Goal: Communication & Community: Answer question/provide support

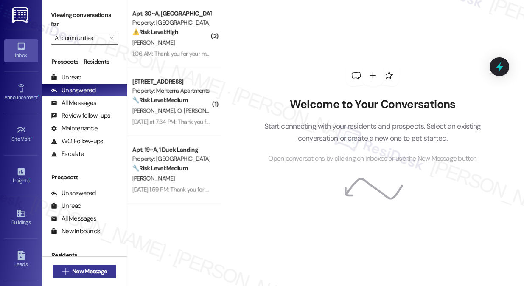
click at [82, 272] on span "New Message" at bounding box center [89, 271] width 35 height 9
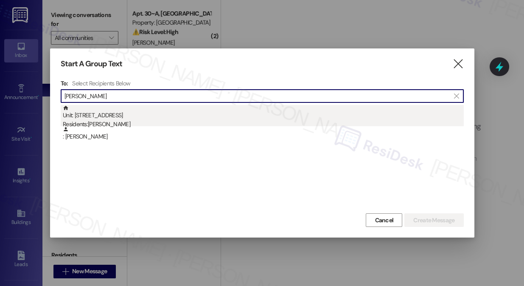
type input "[PERSON_NAME]"
click at [161, 118] on div "Unit: 4 - 1 Hillside Terrace Residents: [PERSON_NAME]" at bounding box center [263, 117] width 401 height 24
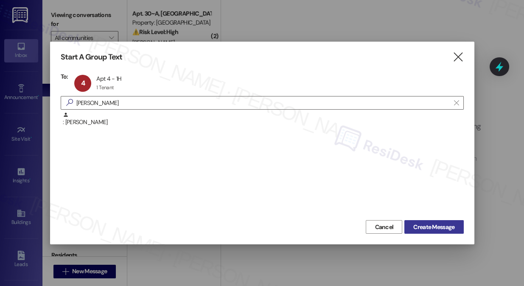
click at [426, 223] on span "Create Message" at bounding box center [433, 226] width 41 height 9
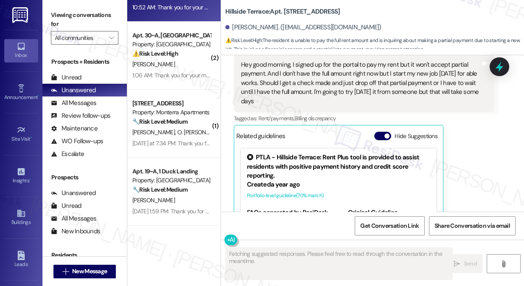
scroll to position [1699, 0]
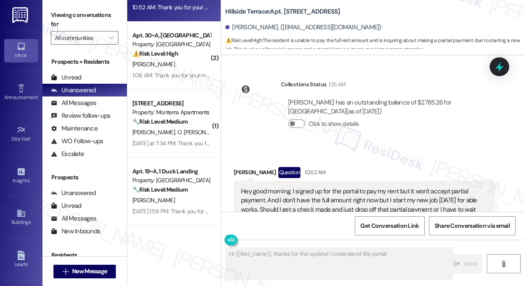
click at [324, 187] on div "Hey good morning, I signed up for the portal to pay my rent but it won't accept…" at bounding box center [360, 209] width 239 height 45
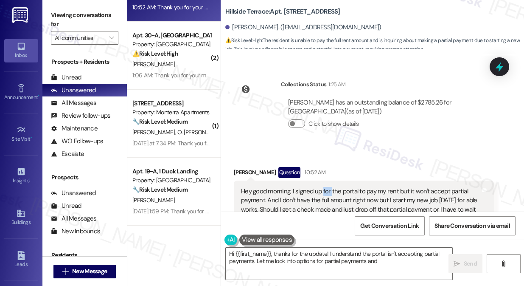
click at [323, 187] on div "Hey good morning, I signed up for the portal to pay my rent but it won't accept…" at bounding box center [360, 209] width 239 height 45
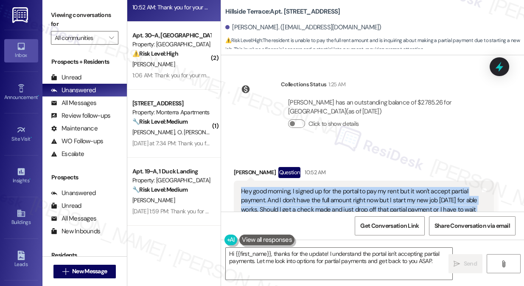
click at [323, 187] on div "Hey good morning, I signed up for the portal to pay my rent but it won't accept…" at bounding box center [360, 209] width 239 height 45
copy div "Hey good morning, I signed up for the portal to pay my rent but it won't accept…"
click at [300, 189] on div "Hey good morning, I signed up for the portal to pay my rent but it won't accept…" at bounding box center [360, 209] width 239 height 45
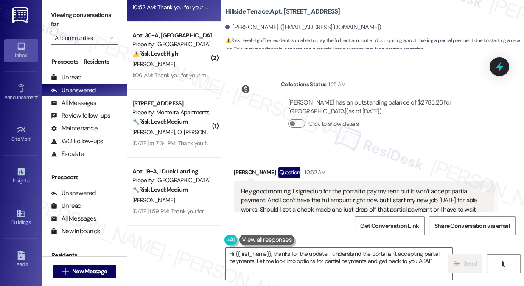
click at [300, 189] on div "Hey good morning, I signed up for the portal to pay my rent but it won't accept…" at bounding box center [360, 209] width 239 height 45
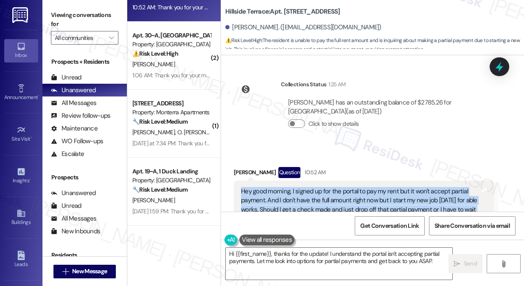
click at [300, 189] on div "Hey good morning, I signed up for the portal to pay my rent but it won't accept…" at bounding box center [360, 209] width 239 height 45
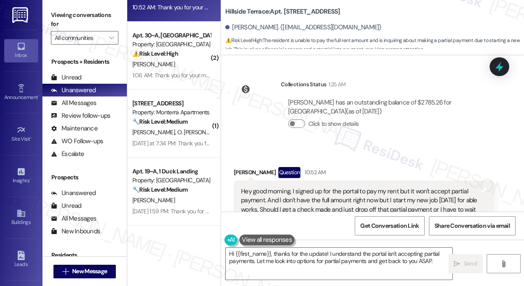
click at [51, 13] on label "Viewing conversations for" at bounding box center [84, 19] width 67 height 22
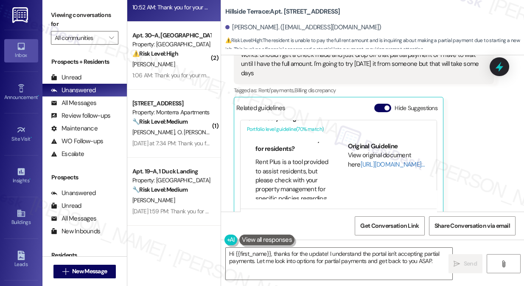
scroll to position [231, 0]
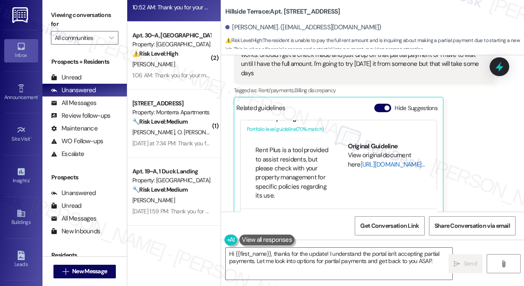
click at [367, 160] on link "[URL][DOMAIN_NAME]…" at bounding box center [393, 164] width 64 height 8
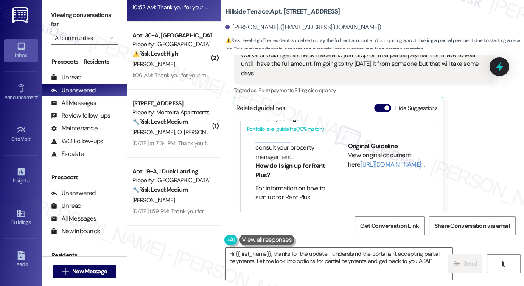
drag, startPoint x: 265, startPoint y: 128, endPoint x: 288, endPoint y: 134, distance: 23.6
click at [287, 134] on li "For information about any potential costs associated with Rent Plus, please vis…" at bounding box center [293, 134] width 74 height 55
click at [285, 143] on li "For information about any potential costs associated with Rent Plus, please vis…" at bounding box center [293, 134] width 74 height 55
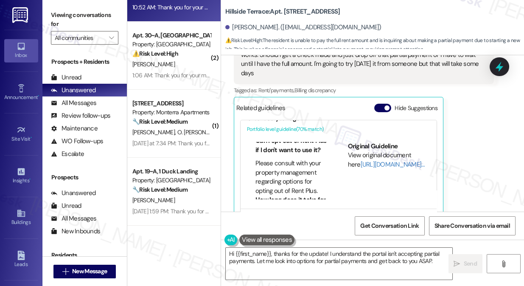
scroll to position [463, 0]
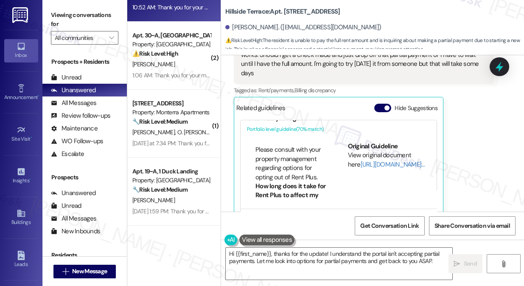
click at [274, 131] on li "Can I opt out of Rent Plus if I don't want to use it?" at bounding box center [293, 132] width 74 height 18
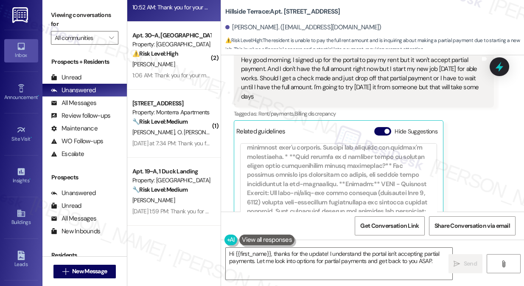
scroll to position [1828, 0]
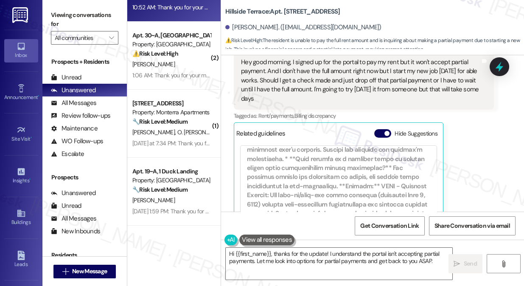
click at [237, 10] on b "Hillside Terrace: Apt. [STREET_ADDRESS]" at bounding box center [282, 11] width 115 height 9
drag, startPoint x: 59, startPoint y: 6, endPoint x: 77, endPoint y: 8, distance: 18.7
click at [59, 6] on div "Viewing conversations for All communities " at bounding box center [84, 26] width 84 height 53
click at [231, 13] on b "Hillside Terrace: Apt. [STREET_ADDRESS]" at bounding box center [282, 11] width 115 height 9
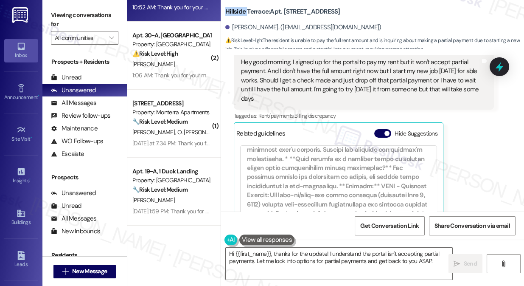
click at [231, 13] on b "Hillside Terrace: Apt. [STREET_ADDRESS]" at bounding box center [282, 11] width 115 height 9
copy b "Hillside"
click at [61, 9] on label "Viewing conversations for" at bounding box center [84, 19] width 67 height 22
click at [289, 252] on textarea "Hi {{first_name}}, thanks for the update! I understand the portal isn't accepti…" at bounding box center [339, 263] width 227 height 32
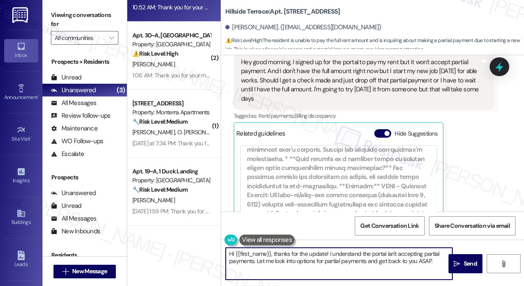
click at [289, 252] on textarea "Hi {{first_name}}, thanks for the update! I understand the portal isn't accepti…" at bounding box center [339, 263] width 227 height 32
click at [400, 257] on textarea "Hi {{first_name}}, thanks for the update! I understand the portal isn't accepti…" at bounding box center [339, 263] width 227 height 32
drag, startPoint x: 432, startPoint y: 261, endPoint x: 316, endPoint y: 262, distance: 116.3
click at [316, 262] on textarea "Hi {{first_name}}, thanks for the update! I understand the portal isn't accepti…" at bounding box center [339, 263] width 227 height 32
click at [379, 262] on textarea "Hi {{first_name}}, thanks for the update! I understand the portal isn't accepti…" at bounding box center [339, 263] width 227 height 32
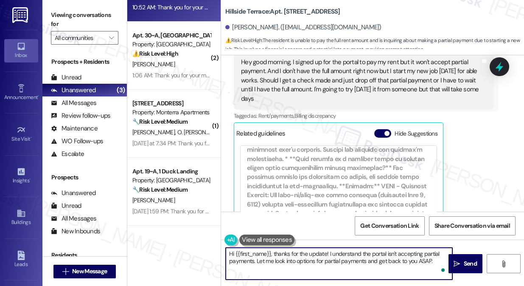
click at [424, 261] on textarea "Hi {{first_name}}, thanks for the update! I understand the portal isn't accepti…" at bounding box center [339, 263] width 227 height 32
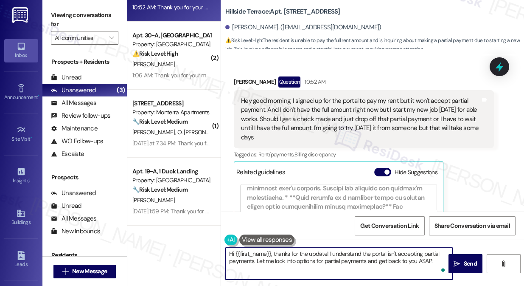
click at [357, 96] on div "Hey good morning, I signed up for the portal to pay my rent but it won't accept…" at bounding box center [360, 118] width 239 height 45
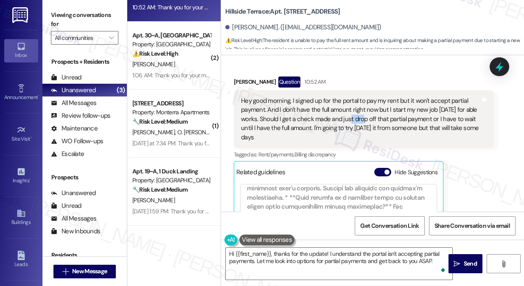
click at [357, 96] on div "Hey good morning, I signed up for the portal to pay my rent but it won't accept…" at bounding box center [360, 118] width 239 height 45
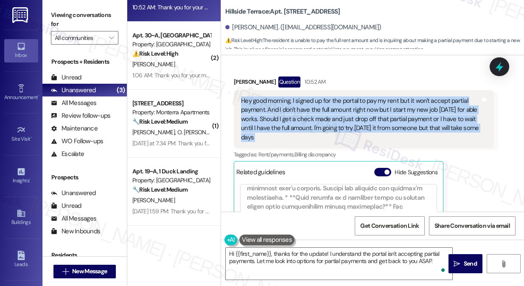
click at [357, 96] on div "Hey good morning, I signed up for the portal to pay my rent but it won't accept…" at bounding box center [360, 118] width 239 height 45
click at [354, 96] on div "Hey good morning, I signed up for the portal to pay my rent but it won't accept…" at bounding box center [360, 118] width 239 height 45
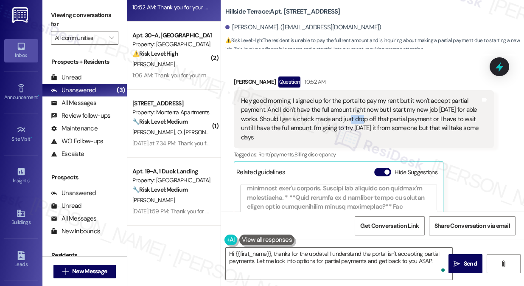
click at [354, 96] on div "Hey good morning, I signed up for the portal to pay my rent but it won't accept…" at bounding box center [360, 118] width 239 height 45
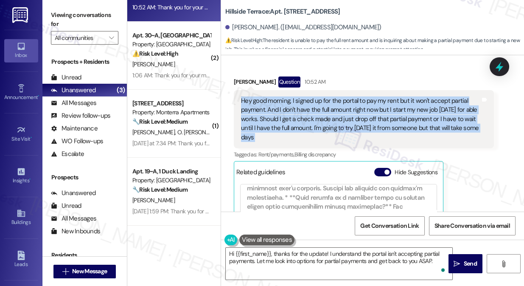
click at [354, 96] on div "Hey good morning, I signed up for the portal to pay my rent but it won't accept…" at bounding box center [360, 118] width 239 height 45
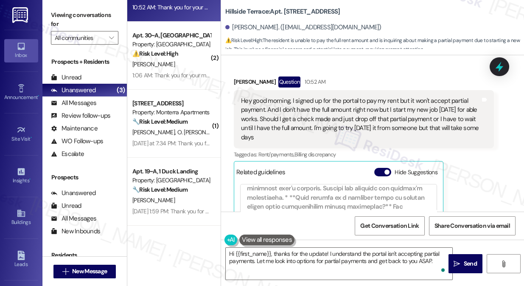
click at [50, 17] on div "Viewing conversations for All communities " at bounding box center [84, 26] width 84 height 53
click at [52, 20] on label "Viewing conversations for" at bounding box center [84, 19] width 67 height 22
click at [276, 96] on div "Hey good morning, I signed up for the portal to pay my rent but it won't accept…" at bounding box center [360, 118] width 239 height 45
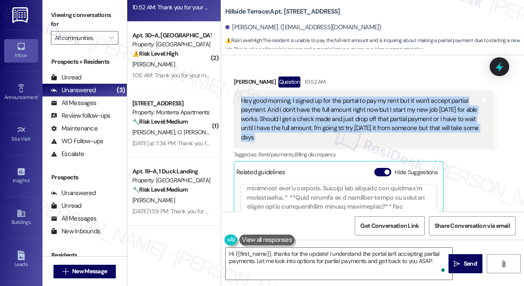
click at [276, 96] on div "Hey good morning, I signed up for the portal to pay my rent but it won't accept…" at bounding box center [360, 118] width 239 height 45
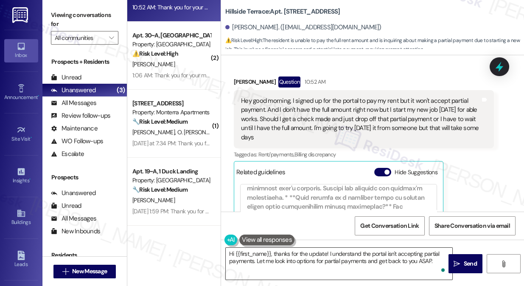
click at [309, 248] on textarea "Hi {{first_name}}, thanks for the update! I understand the portal isn't accepti…" at bounding box center [339, 263] width 227 height 32
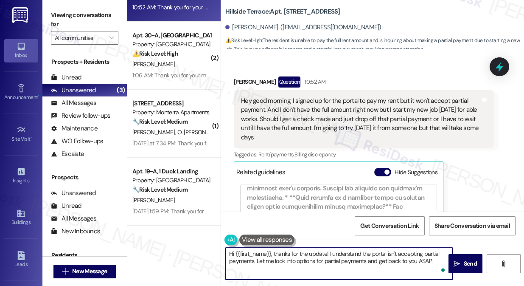
click at [309, 248] on textarea "Hi {{first_name}}, thanks for the update! I understand the portal isn't accepti…" at bounding box center [339, 263] width 227 height 32
click at [341, 259] on textarea "Hi {{first_name}}, thanks for the update! I understand the portal isn't accepti…" at bounding box center [339, 263] width 227 height 32
click at [426, 261] on textarea "Hi {{first_name}}, thanks for the update! I understand the portal isn't accepti…" at bounding box center [339, 263] width 227 height 32
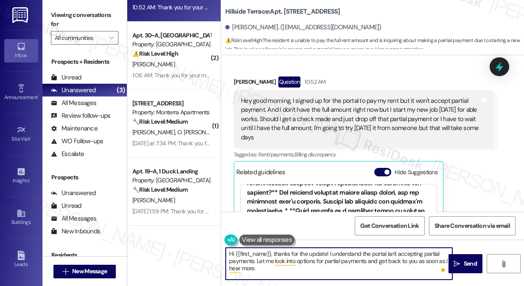
scroll to position [298, 0]
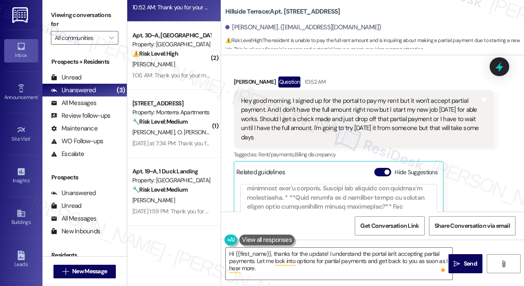
click at [63, 15] on label "Viewing conversations for" at bounding box center [84, 19] width 67 height 22
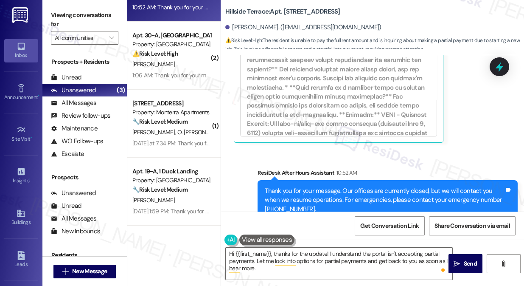
scroll to position [221, 0]
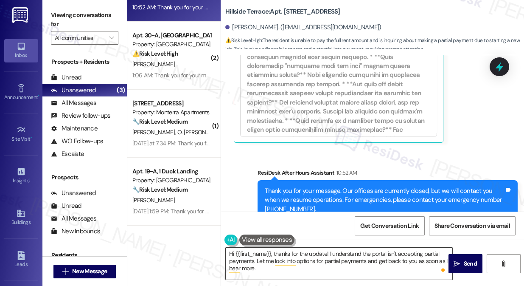
click at [334, 264] on textarea "Hi {{first_name}}, thanks for the update! I understand the portal isn't accepti…" at bounding box center [339, 263] width 227 height 32
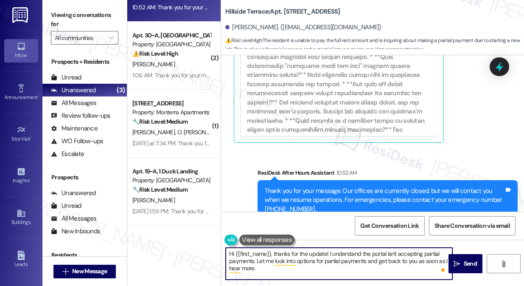
click at [334, 264] on textarea "Hi {{first_name}}, thanks for the update! I understand the portal isn't accepti…" at bounding box center [339, 263] width 227 height 32
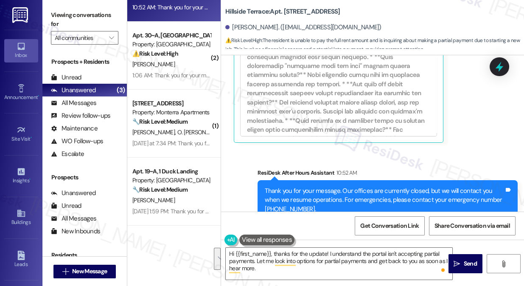
click at [59, 20] on label "Viewing conversations for" at bounding box center [84, 19] width 67 height 22
drag, startPoint x: 61, startPoint y: 6, endPoint x: 65, endPoint y: 14, distance: 9.3
click at [61, 6] on div "Viewing conversations for All communities " at bounding box center [84, 26] width 84 height 53
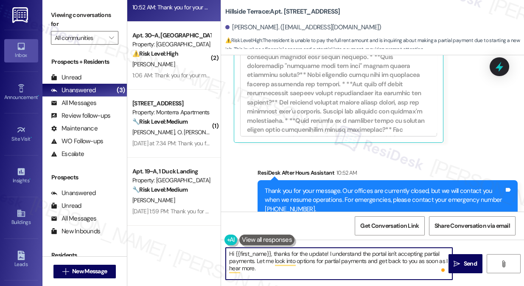
click at [310, 270] on textarea "Hi {{first_name}}, thanks for the update! I understand the portal isn't accepti…" at bounding box center [339, 263] width 227 height 32
paste textarea "1st but they have until the 5th to pay without the late fee. Late fee is $100."
drag, startPoint x: 258, startPoint y: 269, endPoint x: 442, endPoint y: 269, distance: 183.8
click at [442, 269] on div "Hi {{first_name}}, thanks for the update! I understand the portal isn't accepti…" at bounding box center [338, 263] width 227 height 33
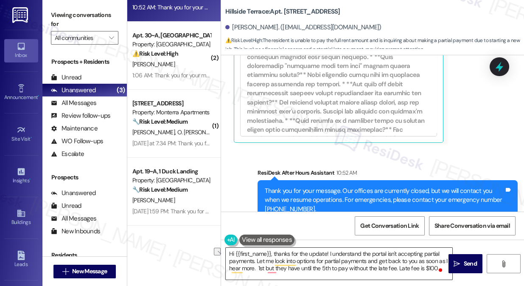
click at [58, 16] on label "Viewing conversations for" at bounding box center [84, 19] width 67 height 22
click at [312, 254] on textarea "Hi {{first_name}}, thanks for the update! I understand the portal isn't accepti…" at bounding box center [339, 263] width 227 height 32
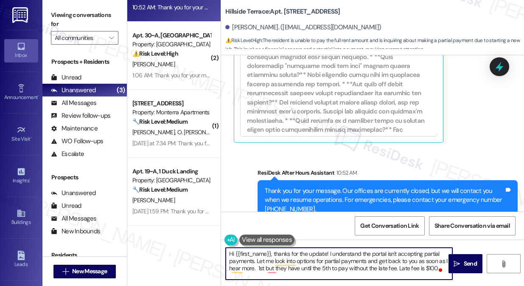
click at [312, 254] on textarea "Hi {{first_name}}, thanks for the update! I understand the portal isn't accepti…" at bounding box center [339, 263] width 227 height 32
click at [379, 253] on textarea "Hi {{first_name}}, thanks for the update! I understand the portal isn't accepti…" at bounding box center [339, 263] width 227 height 32
drag, startPoint x: 259, startPoint y: 268, endPoint x: 439, endPoint y: 268, distance: 180.4
click at [439, 268] on div "Hi {{first_name}}, thanks for the update! I understand the portal isn't accepti…" at bounding box center [338, 263] width 227 height 33
click at [365, 259] on textarea "Hi {{first_name}}, thanks for the update! I understand the portal isn't accepti…" at bounding box center [339, 263] width 227 height 32
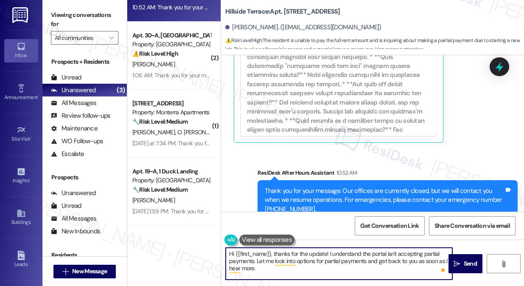
click at [364, 259] on textarea "Hi {{first_name}}, thanks for the update! I understand the portal isn't accepti…" at bounding box center [339, 263] width 227 height 32
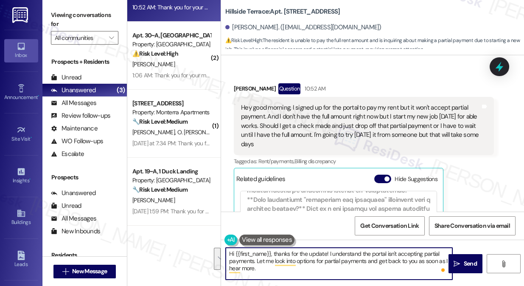
scroll to position [1751, 0]
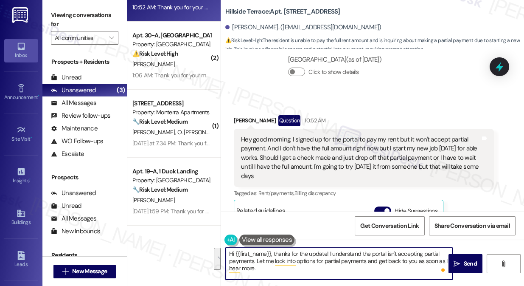
click at [312, 260] on textarea "Hi {{first_name}}, thanks for the update! I understand the portal isn't accepti…" at bounding box center [339, 263] width 227 height 32
click at [307, 268] on textarea "Hi {{first_name}}, thanks for the update! I understand the portal isn't accepti…" at bounding box center [339, 263] width 227 height 32
click at [325, 264] on textarea "Hi {{first_name}}, thanks for the update! I understand the portal isn't accepti…" at bounding box center [339, 263] width 227 height 32
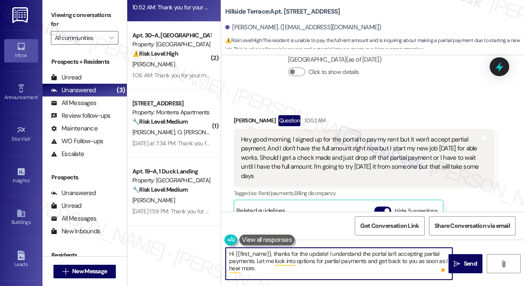
click at [325, 264] on textarea "Hi {{first_name}}, thanks for the update! I understand the portal isn't accepti…" at bounding box center [339, 263] width 227 height 32
drag, startPoint x: 325, startPoint y: 264, endPoint x: 330, endPoint y: 263, distance: 5.5
click at [325, 263] on textarea "Hi {{first_name}}, thanks for the update! I understand the portal isn't accepti…" at bounding box center [339, 263] width 227 height 32
click at [355, 266] on textarea "Hi {{first_name}}, thanks for the update! I understand the portal isn't accepti…" at bounding box center [339, 263] width 227 height 32
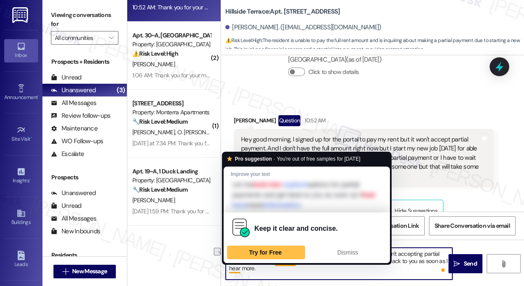
drag, startPoint x: 271, startPoint y: 268, endPoint x: 238, endPoint y: 267, distance: 33.6
click at [238, 267] on textarea "Hi {{first_name}}, thanks for the update! I understand the portal isn't accepti…" at bounding box center [339, 263] width 227 height 32
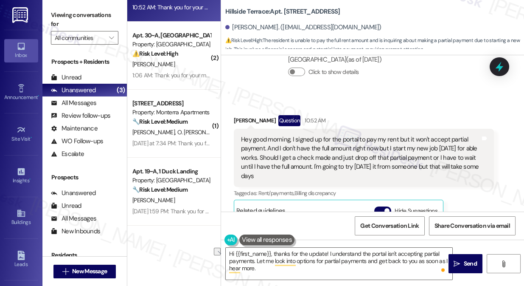
click at [387, 135] on div "Hey good morning, I signed up for the portal to pay my rent but it won't accept…" at bounding box center [360, 157] width 239 height 45
drag, startPoint x: 253, startPoint y: 261, endPoint x: 265, endPoint y: 259, distance: 12.1
click at [253, 261] on textarea "Hi {{first_name}}, thanks for the update! I understand the portal isn't accepti…" at bounding box center [339, 263] width 227 height 32
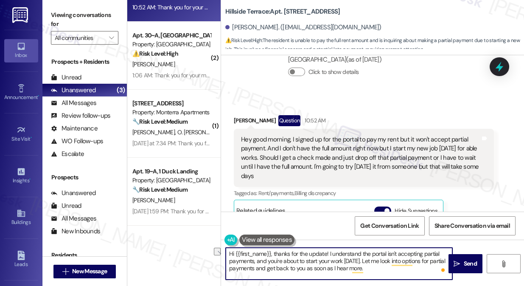
drag, startPoint x: 373, startPoint y: 261, endPoint x: 433, endPoint y: 261, distance: 59.4
click at [433, 261] on textarea "Hi {{first_name}}, thanks for the update! I understand the portal isn't accepti…" at bounding box center [339, 263] width 227 height 32
click at [248, 270] on textarea "Hi {{first_name}}, thanks for the update! I understand the portal isn't accepti…" at bounding box center [339, 263] width 227 height 32
click at [292, 270] on textarea "Hi {{first_name}}, thanks for the update! I understand the portal isn't accepti…" at bounding box center [339, 263] width 227 height 32
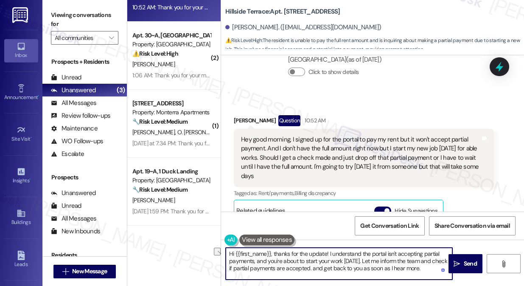
drag, startPoint x: 434, startPoint y: 267, endPoint x: 327, endPoint y: 270, distance: 106.6
click at [328, 270] on textarea "Hi {{first_name}}, thanks for the update! I understand the portal isn't accepti…" at bounding box center [339, 263] width 227 height 32
click at [327, 256] on textarea "Hi {{first_name}}, thanks for the update! I understand the portal isn't accepti…" at bounding box center [339, 263] width 227 height 32
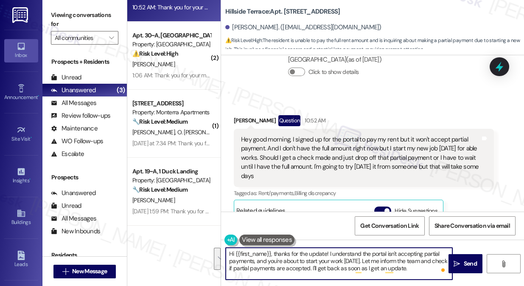
click at [287, 263] on textarea "Hi {{first_name}}, thanks for the update! I understand the portal isn't accepti…" at bounding box center [339, 263] width 227 height 32
click at [316, 260] on textarea "Hi {{first_name}}, thanks for the update! I understand the portal isn't accepti…" at bounding box center [339, 263] width 227 height 32
click at [317, 260] on textarea "Hi {{first_name}}, thanks for the update! I understand the portal isn't accepti…" at bounding box center [339, 263] width 227 height 32
click at [421, 268] on textarea "Hi {{first_name}}, thanks for the update! I understand the portal isn't accepti…" at bounding box center [339, 263] width 227 height 32
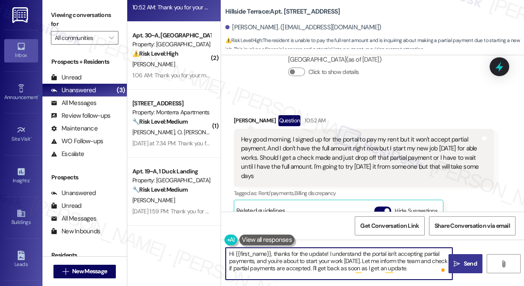
type textarea "Hi {{first_name}}, thanks for the update! I understand the portal isn't accepti…"
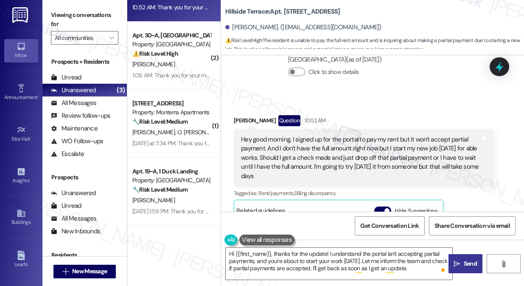
click at [449, 266] on button " Send" at bounding box center [466, 263] width 34 height 19
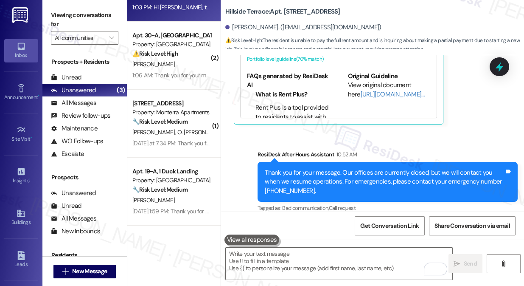
scroll to position [2021, 0]
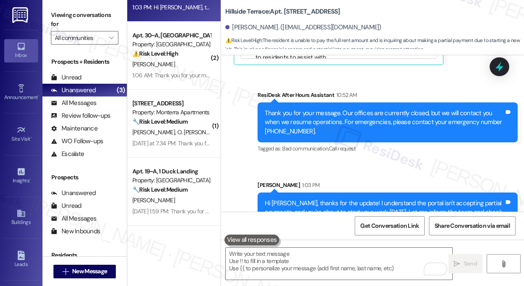
click at [303, 199] on div "Hi [PERSON_NAME], thanks for the update! I understand the portal isn't acceptin…" at bounding box center [384, 212] width 239 height 27
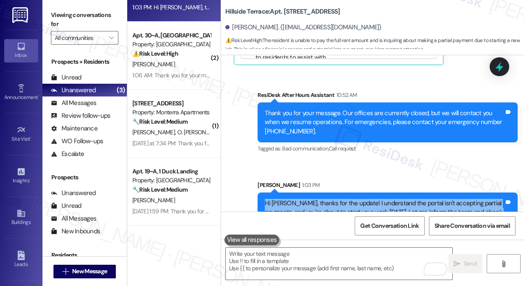
click at [303, 199] on div "Hi [PERSON_NAME], thanks for the update! I understand the portal isn't acceptin…" at bounding box center [384, 212] width 239 height 27
click at [494, 65] on icon at bounding box center [499, 66] width 14 height 14
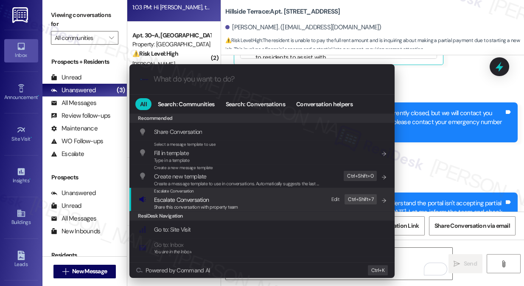
click at [236, 205] on div "Escalate Conversation Escalate Conversation Share this conversation with proper…" at bounding box center [263, 199] width 248 height 23
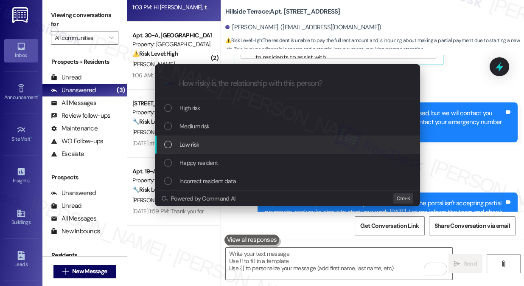
click at [201, 145] on div "Low risk" at bounding box center [288, 144] width 248 height 9
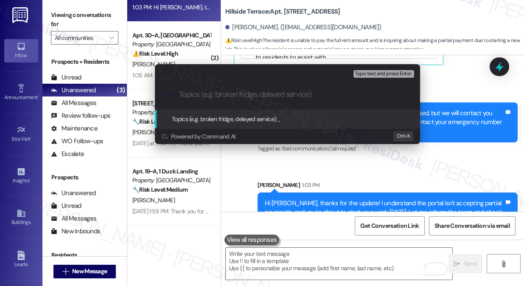
click at [458, 108] on div "Escalate Conversation Low risk Topics (e.g. broken fridge, delayed service) Any…" at bounding box center [262, 143] width 524 height 286
type input "O"
type input "Partial payment options"
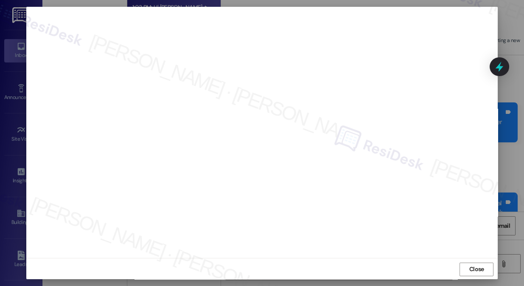
scroll to position [7, 0]
click at [476, 264] on button "Close" at bounding box center [477, 268] width 34 height 14
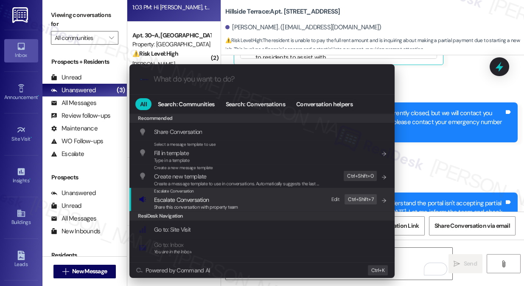
click at [196, 205] on span "Share this conversation with property team" at bounding box center [196, 207] width 84 height 6
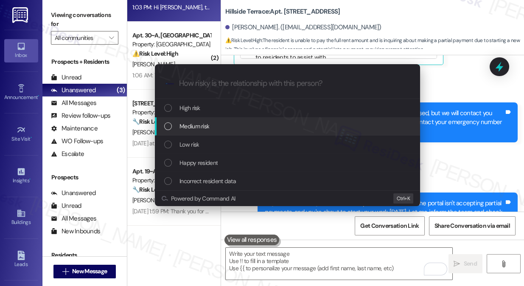
click at [207, 126] on span "Medium risk" at bounding box center [195, 125] width 30 height 9
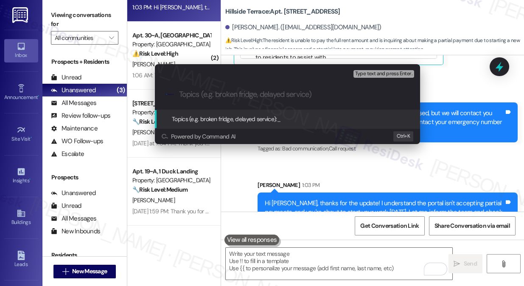
paste input "Partial payment options"
type input "Partial payment options"
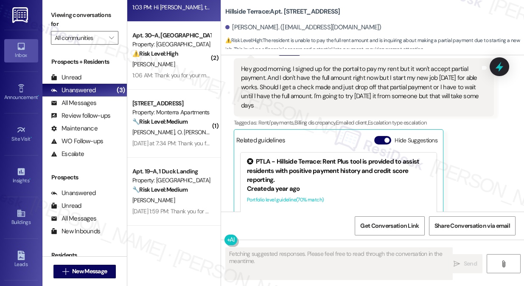
scroll to position [1854, 0]
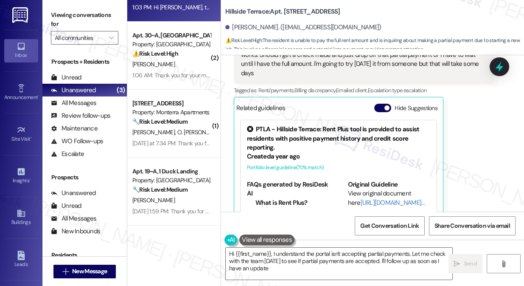
type textarea "Hi {{first_name}}, I understand the portal isn't accepting partial payments. Le…"
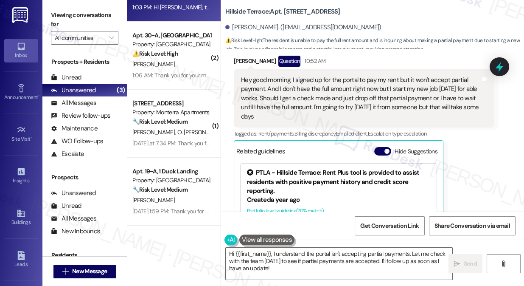
scroll to position [1802, 0]
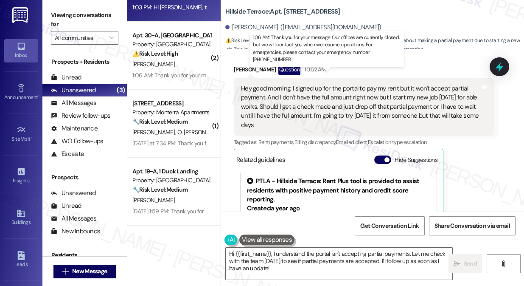
click at [184, 72] on div "1:06 AM: Thank you for your message. Our offices are currently closed, but we w…" at bounding box center [380, 75] width 497 height 8
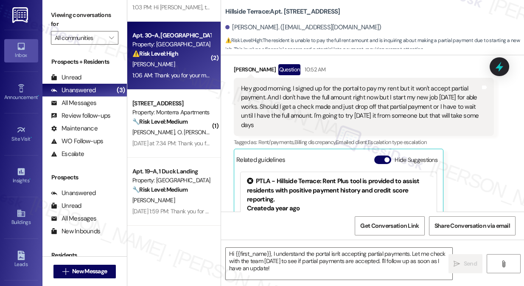
type textarea "Fetching suggested responses. Please feel free to read through the conversation…"
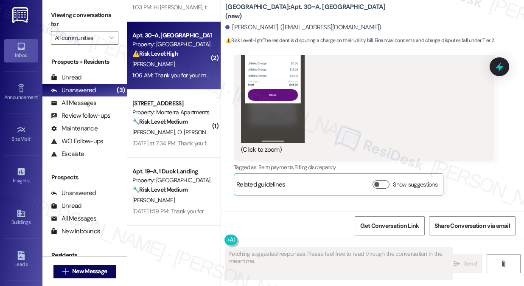
scroll to position [9229, 0]
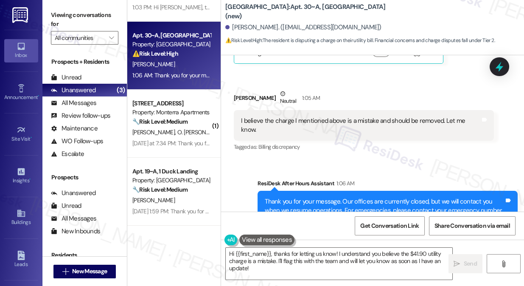
click at [308, 116] on div "I believe the charge I mentioned above is a mistake and should be removed. Let …" at bounding box center [360, 125] width 239 height 18
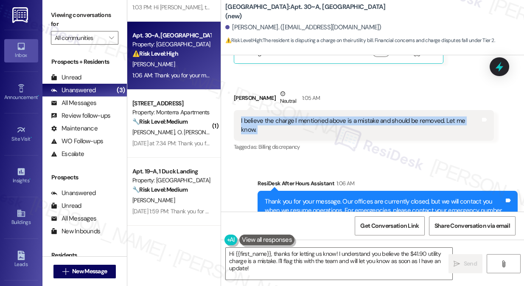
click at [308, 116] on div "I believe the charge I mentioned above is a mistake and should be removed. Let …" at bounding box center [360, 125] width 239 height 18
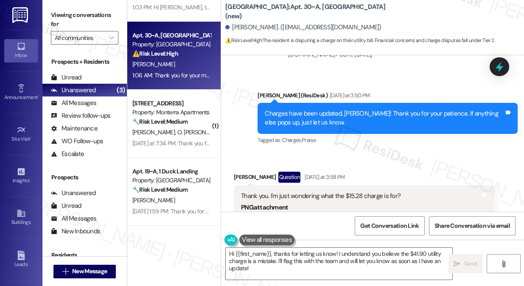
scroll to position [8805, 0]
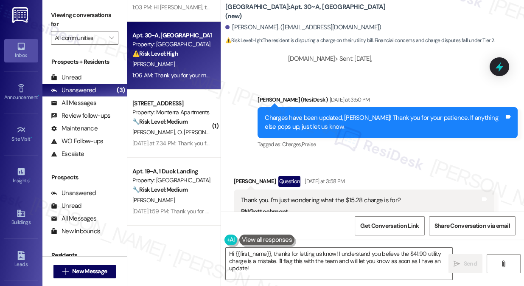
click at [353, 113] on div "Charges have been updated, [PERSON_NAME]! Thank you for your patience. If anyth…" at bounding box center [384, 122] width 239 height 18
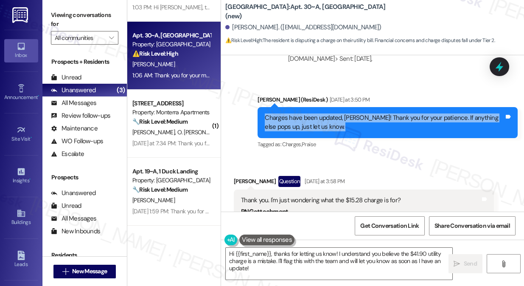
click at [353, 113] on div "Charges have been updated, [PERSON_NAME]! Thank you for your patience. If anyth…" at bounding box center [384, 122] width 239 height 18
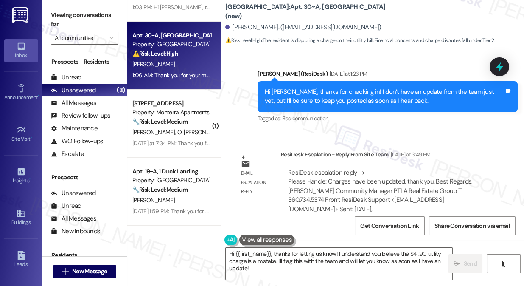
scroll to position [8650, 0]
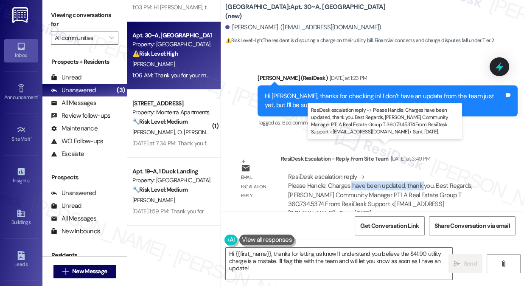
drag, startPoint x: 349, startPoint y: 154, endPoint x: 422, endPoint y: 157, distance: 73.0
click at [422, 172] on div "ResiDesk escalation reply -> Please Handle: Charges have been updated, thank yo…" at bounding box center [380, 194] width 185 height 45
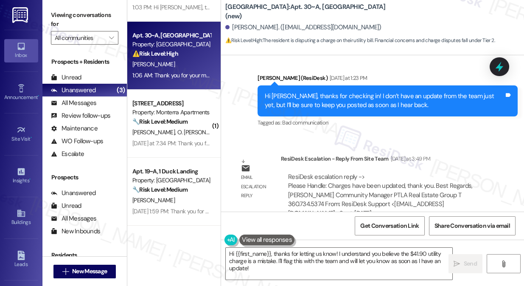
click at [388, 92] on div "Hi [PERSON_NAME], thanks for checking in! I don’t have an update from the team …" at bounding box center [384, 101] width 239 height 18
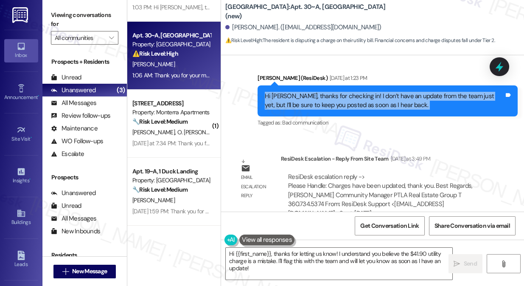
click at [388, 92] on div "Hi [PERSON_NAME], thanks for checking in! I don’t have an update from the team …" at bounding box center [384, 101] width 239 height 18
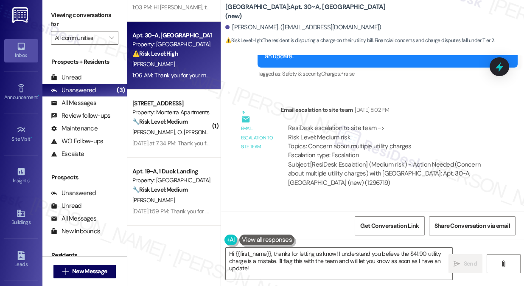
scroll to position [8418, 0]
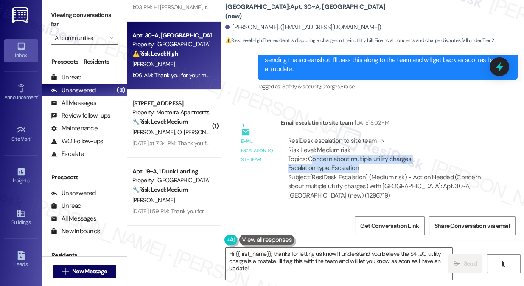
drag, startPoint x: 312, startPoint y: 132, endPoint x: 425, endPoint y: 137, distance: 113.9
click at [425, 137] on div "ResiDesk escalation to site team -> Risk Level: Medium risk Topics: Concern abo…" at bounding box center [387, 154] width 199 height 37
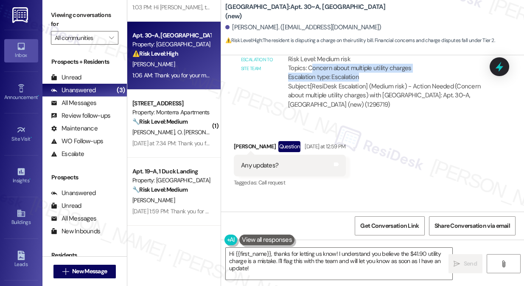
scroll to position [8611, 0]
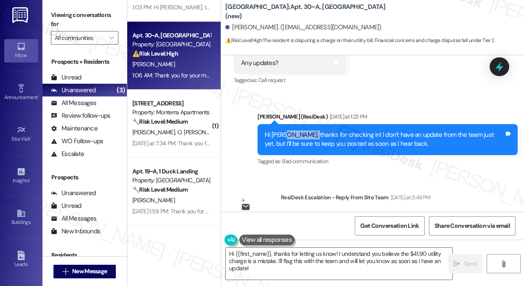
drag, startPoint x: 285, startPoint y: 104, endPoint x: 344, endPoint y: 105, distance: 58.6
click at [325, 130] on div "Hi [PERSON_NAME], thanks for checking in! I don’t have an update from the team …" at bounding box center [384, 139] width 239 height 18
click at [344, 130] on div "Hi [PERSON_NAME], thanks for checking in! I don’t have an update from the team …" at bounding box center [384, 139] width 239 height 18
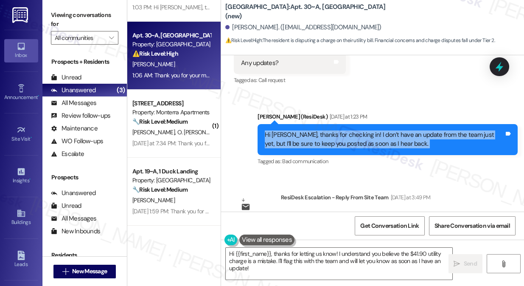
click at [344, 130] on div "Hi [PERSON_NAME], thanks for checking in! I don’t have an update from the team …" at bounding box center [384, 139] width 239 height 18
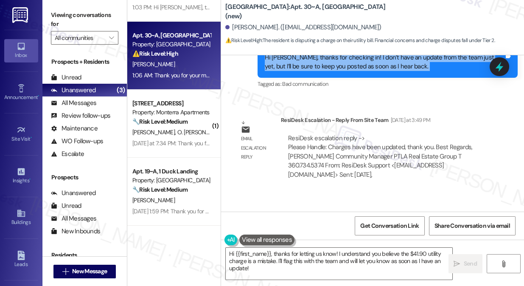
scroll to position [8766, 0]
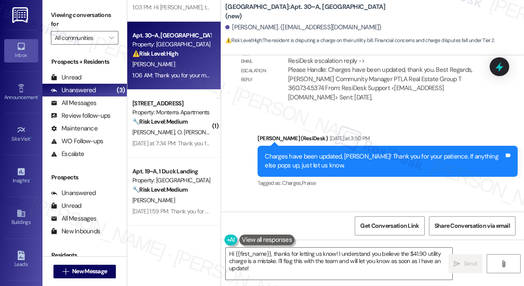
click at [301, 152] on div "Charges have been updated, [PERSON_NAME]! Thank you for your patience. If anyth…" at bounding box center [384, 161] width 239 height 18
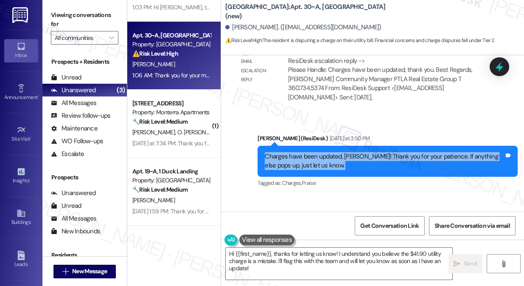
click at [301, 152] on div "Charges have been updated, [PERSON_NAME]! Thank you for your patience. If anyth…" at bounding box center [384, 161] width 239 height 18
click at [393, 152] on div "Charges have been updated, [PERSON_NAME]! Thank you for your patience. If anyth…" at bounding box center [384, 161] width 239 height 18
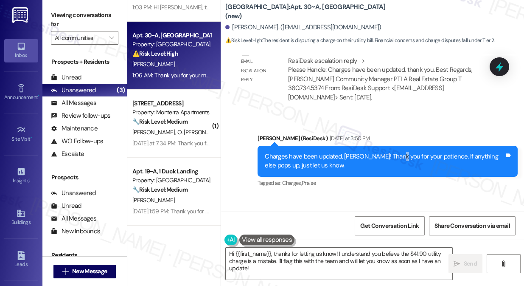
click at [393, 152] on div "Charges have been updated, [PERSON_NAME]! Thank you for your patience. If anyth…" at bounding box center [384, 161] width 239 height 18
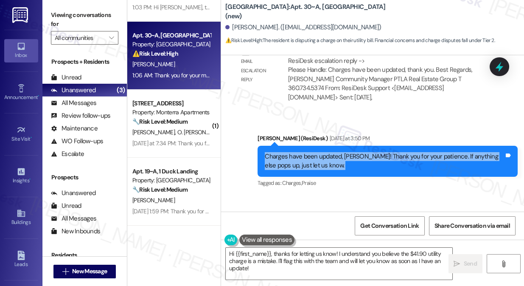
click at [393, 152] on div "Charges have been updated, [PERSON_NAME]! Thank you for your patience. If anyth…" at bounding box center [384, 161] width 239 height 18
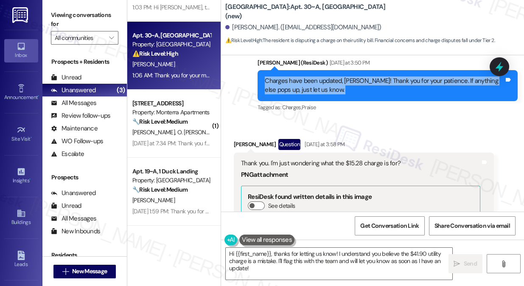
scroll to position [8881, 0]
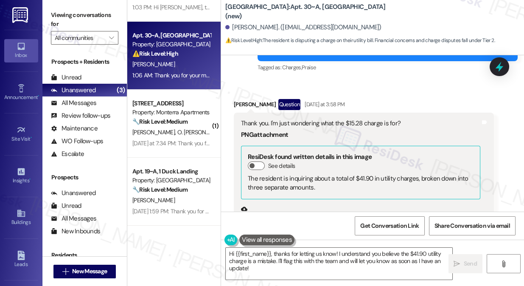
click at [287, 119] on div "Thank you. I'm just wondering what the $15.28 charge is for?" at bounding box center [360, 123] width 239 height 9
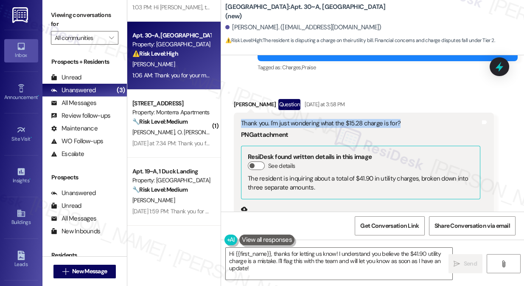
click at [287, 119] on div "Thank you. I'm just wondering what the $15.28 charge is for?" at bounding box center [360, 123] width 239 height 9
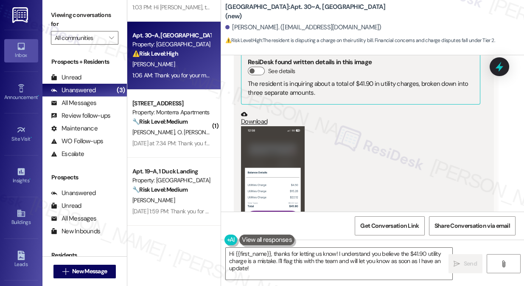
scroll to position [8997, 0]
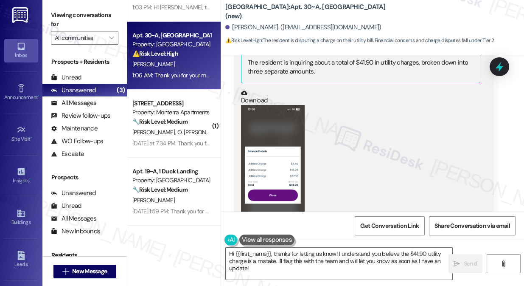
click at [272, 134] on button "Zoom image" at bounding box center [273, 174] width 64 height 138
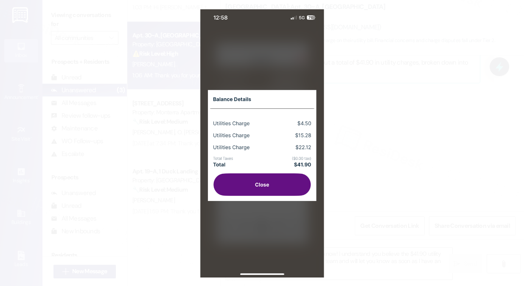
click at [390, 110] on button "Unzoom image" at bounding box center [262, 143] width 524 height 286
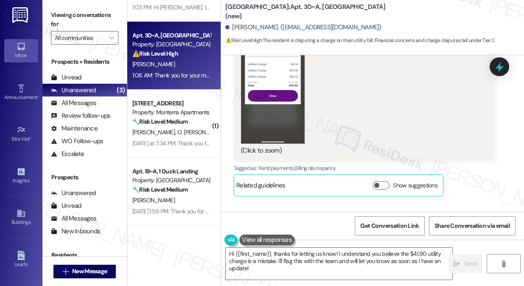
scroll to position [9190, 0]
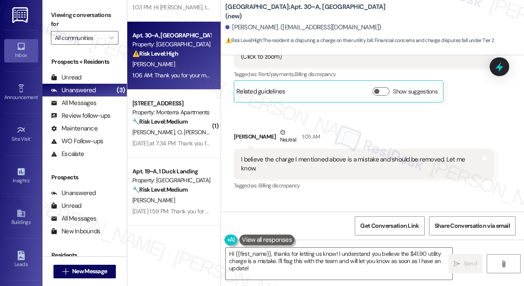
click at [289, 155] on div "I believe the charge I mentioned above is a mistake and should be removed. Let …" at bounding box center [360, 164] width 239 height 18
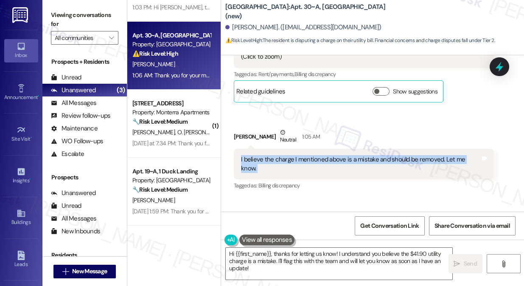
click at [289, 155] on div "I believe the charge I mentioned above is a mistake and should be removed. Let …" at bounding box center [360, 164] width 239 height 18
click at [329, 155] on div "I believe the charge I mentioned above is a mistake and should be removed. Let …" at bounding box center [360, 164] width 239 height 18
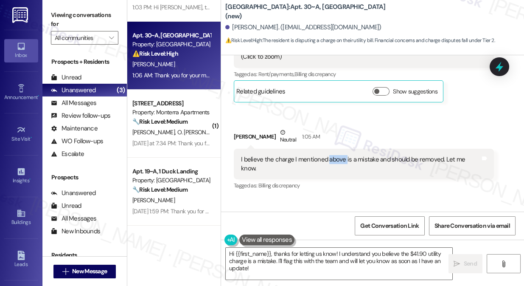
click at [329, 155] on div "I believe the charge I mentioned above is a mistake and should be removed. Let …" at bounding box center [360, 164] width 239 height 18
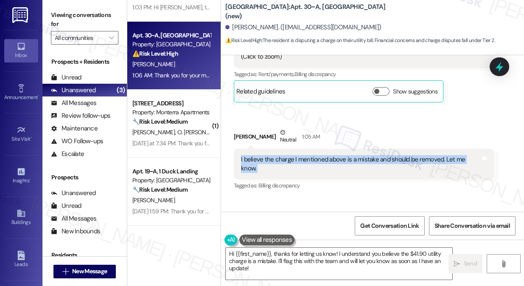
click at [329, 155] on div "I believe the charge I mentioned above is a mistake and should be removed. Let …" at bounding box center [360, 164] width 239 height 18
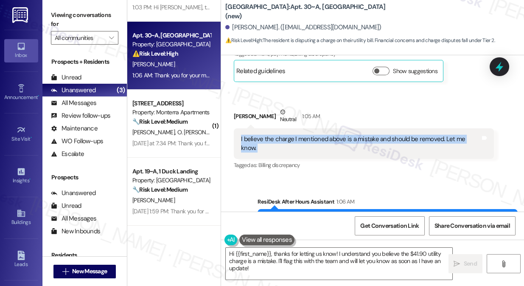
scroll to position [9229, 0]
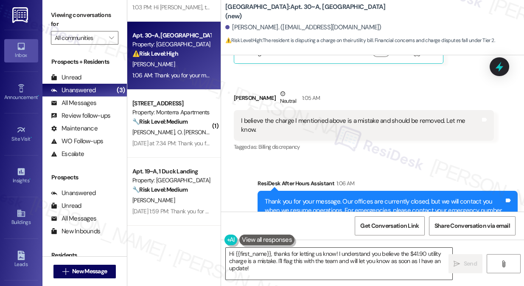
click at [289, 258] on textarea "Hi {{first_name}}, thanks for letting us know! I understand you believe the $41…" at bounding box center [339, 263] width 227 height 32
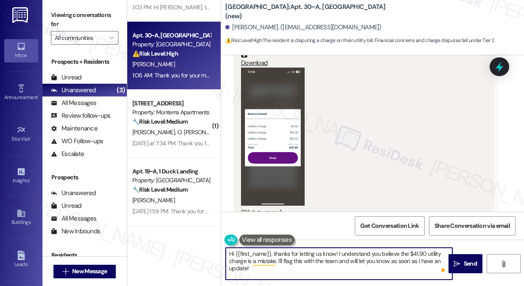
scroll to position [9036, 0]
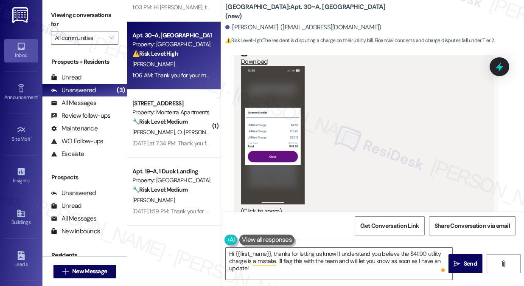
click at [284, 146] on button "Zoom image" at bounding box center [273, 135] width 64 height 138
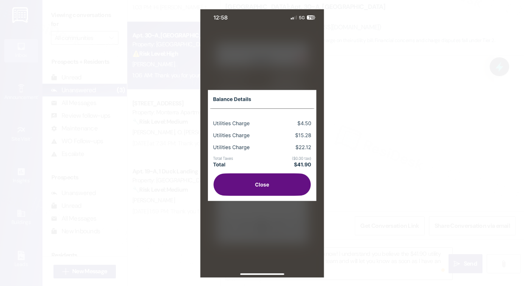
click at [387, 138] on button "Unzoom image" at bounding box center [262, 143] width 524 height 286
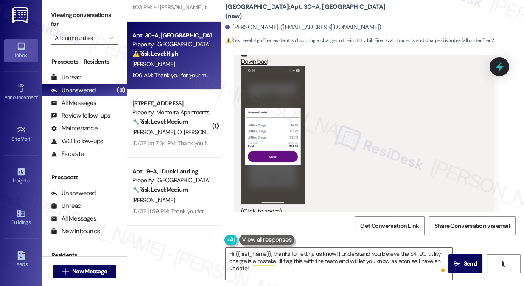
click at [67, 14] on label "Viewing conversations for" at bounding box center [84, 19] width 67 height 22
click at [58, 17] on label "Viewing conversations for" at bounding box center [84, 19] width 67 height 22
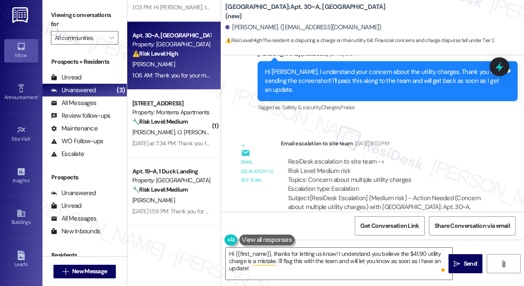
scroll to position [8380, 0]
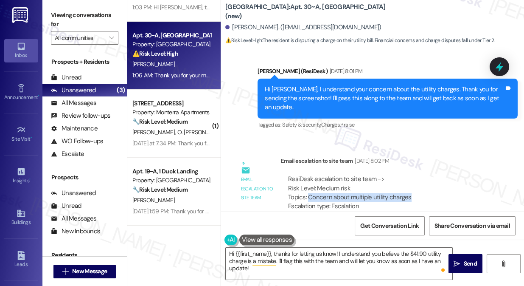
drag, startPoint x: 309, startPoint y: 168, endPoint x: 412, endPoint y: 166, distance: 103.6
click at [412, 174] on div "ResiDesk escalation to site team -> Risk Level: Medium risk Topics: Concern abo…" at bounding box center [387, 192] width 199 height 37
copy div "Concern about multiple utility charges"
click at [45, 7] on div "Viewing conversations for All communities " at bounding box center [84, 26] width 84 height 53
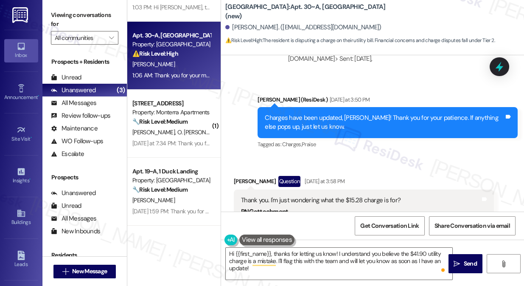
scroll to position [8881, 0]
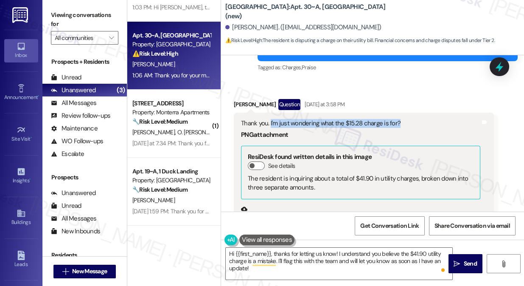
drag, startPoint x: 270, startPoint y: 94, endPoint x: 401, endPoint y: 97, distance: 130.3
click at [401, 119] on div "Thank you. I'm just wondering what the $15.28 charge is for?" at bounding box center [360, 123] width 239 height 9
copy div "I'm just wondering what the $15.28 charge is for?"
drag, startPoint x: 62, startPoint y: 15, endPoint x: 90, endPoint y: 25, distance: 29.3
click at [62, 15] on label "Viewing conversations for" at bounding box center [84, 19] width 67 height 22
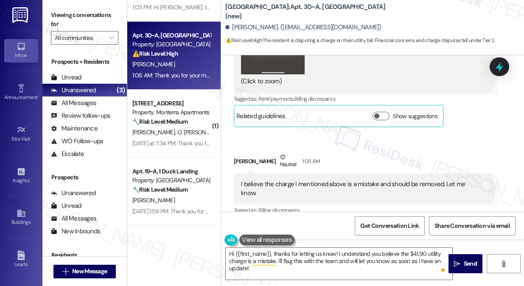
scroll to position [9229, 0]
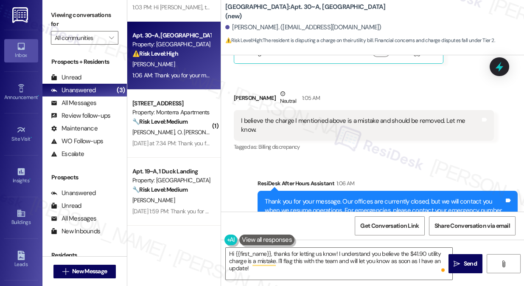
click at [243, 116] on div "I believe the charge I mentioned above is a mistake and should be removed. Let …" at bounding box center [360, 125] width 239 height 18
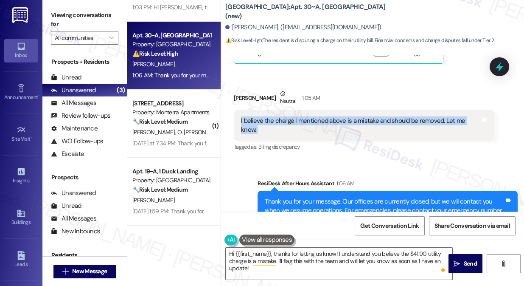
click at [243, 116] on div "I believe the charge I mentioned above is a mistake and should be removed. Let …" at bounding box center [360, 125] width 239 height 18
copy div "I believe the charge I mentioned above is a mistake and should be removed. Let …"
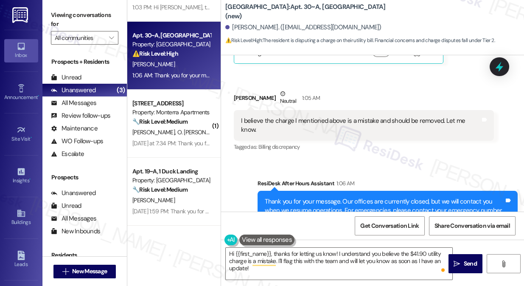
click at [59, 13] on label "Viewing conversations for" at bounding box center [84, 19] width 67 height 22
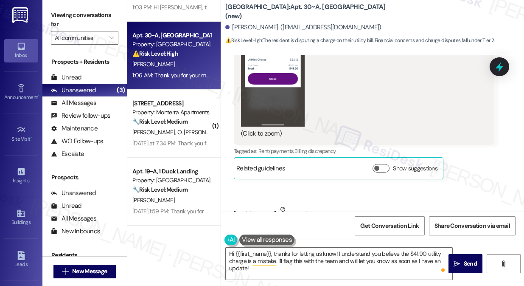
scroll to position [9036, 0]
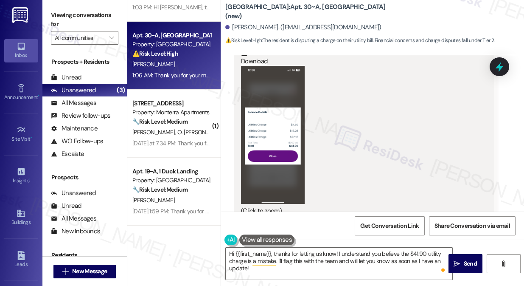
click at [284, 131] on button "Zoom image" at bounding box center [273, 135] width 64 height 138
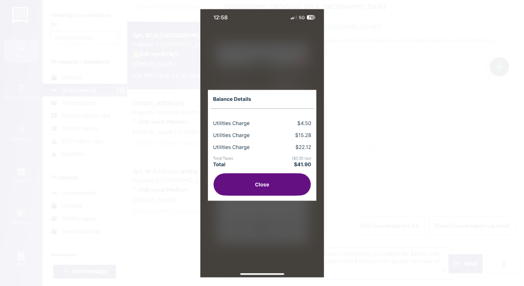
click at [346, 63] on button "Unzoom image" at bounding box center [262, 143] width 524 height 286
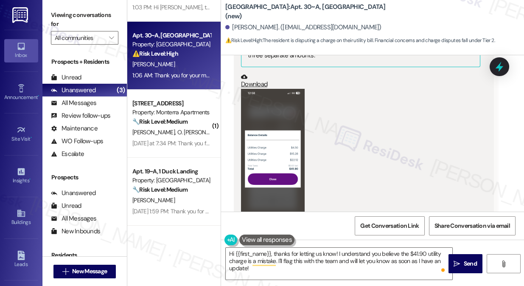
scroll to position [8959, 0]
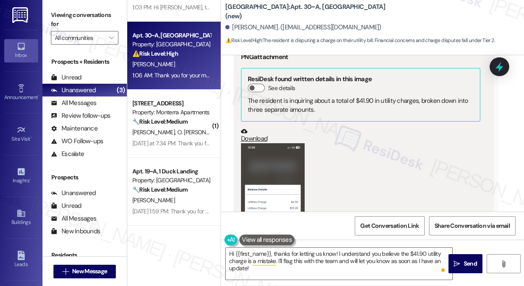
click at [256, 128] on link "Download" at bounding box center [360, 135] width 239 height 15
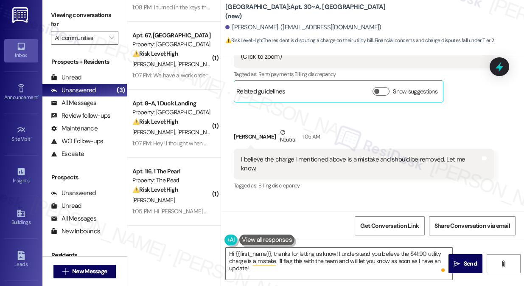
scroll to position [9190, 0]
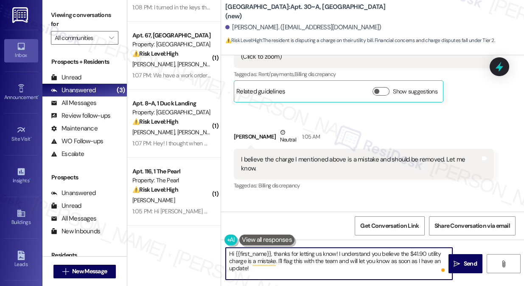
click at [265, 256] on textarea "Hi {{first_name}}, thanks for letting us know! I understand you believe the $41…" at bounding box center [339, 263] width 227 height 32
click at [315, 263] on textarea "Hi {{first_name}}, thanks for letting us know! I understand you believe the $41…" at bounding box center [339, 263] width 227 height 32
drag, startPoint x: 355, startPoint y: 268, endPoint x: 342, endPoint y: 256, distance: 17.7
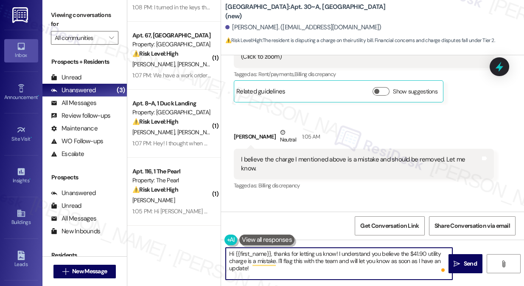
click at [342, 256] on textarea "Hi {{first_name}}, thanks for letting us know! I understand you believe the $41…" at bounding box center [339, 263] width 227 height 32
click at [328, 267] on textarea "Hi {{first_name}}, thanks for letting us know! I understand you believe the $41…" at bounding box center [339, 263] width 227 height 32
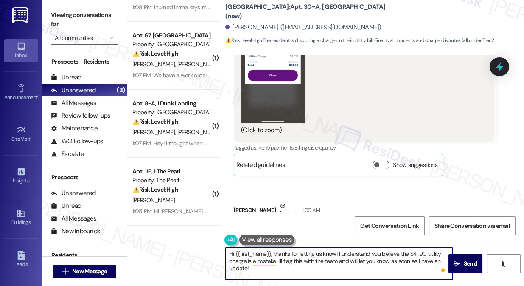
scroll to position [9113, 0]
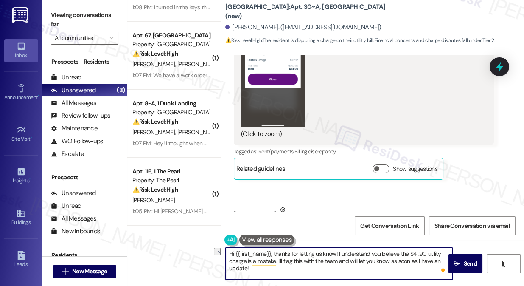
drag, startPoint x: 298, startPoint y: 253, endPoint x: 337, endPoint y: 251, distance: 39.1
click at [337, 251] on textarea "Hi {{first_name}}, thanks for letting us know! I understand you believe the $41…" at bounding box center [339, 263] width 227 height 32
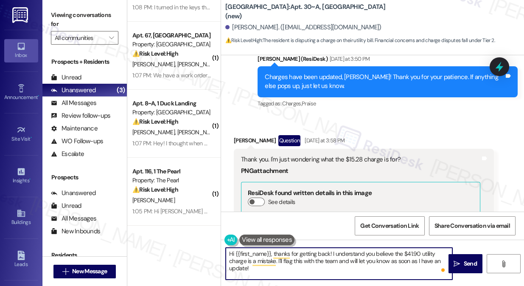
scroll to position [8843, 0]
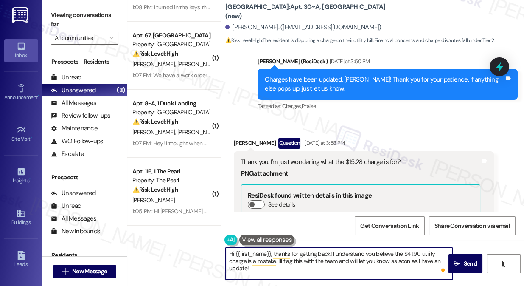
click at [347, 157] on div "Thank you. I'm just wondering what the $15.28 charge is for?" at bounding box center [360, 161] width 239 height 9
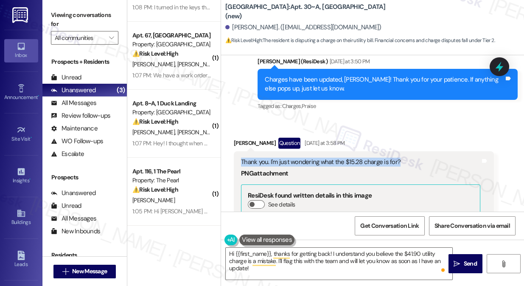
click at [347, 157] on div "Thank you. I'm just wondering what the $15.28 charge is for?" at bounding box center [360, 161] width 239 height 9
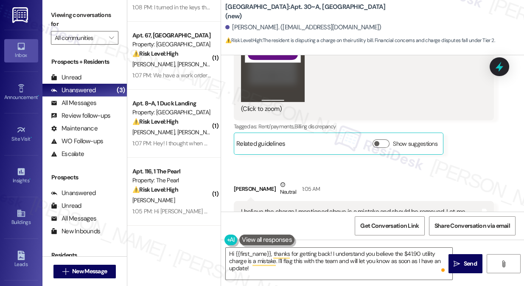
scroll to position [9152, 0]
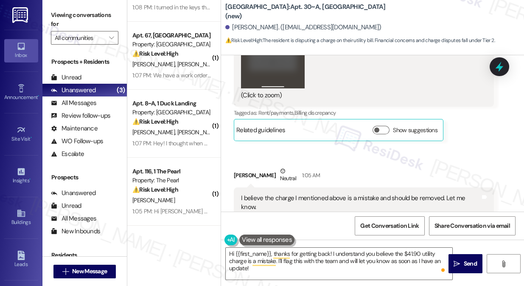
click at [314, 194] on div "I believe the charge I mentioned above is a mistake and should be removed. Let …" at bounding box center [360, 203] width 239 height 18
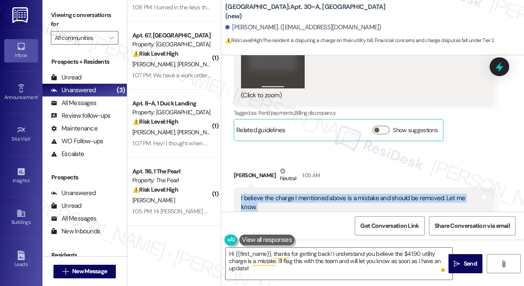
click at [314, 194] on div "I believe the charge I mentioned above is a mistake and should be removed. Let …" at bounding box center [360, 203] width 239 height 18
click at [374, 187] on div "I believe the charge I mentioned above is a mistake and should be removed. Let …" at bounding box center [364, 202] width 260 height 31
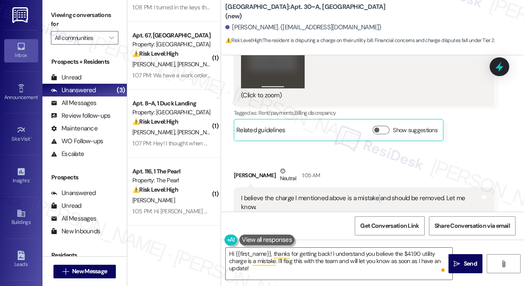
click at [374, 187] on div "I believe the charge I mentioned above is a mistake and should be removed. Let …" at bounding box center [364, 202] width 260 height 31
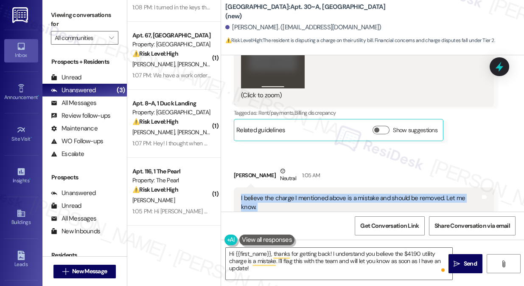
drag, startPoint x: 374, startPoint y: 161, endPoint x: 365, endPoint y: 166, distance: 9.5
click at [374, 187] on div "I believe the charge I mentioned above is a mistake and should be removed. Let …" at bounding box center [364, 202] width 260 height 31
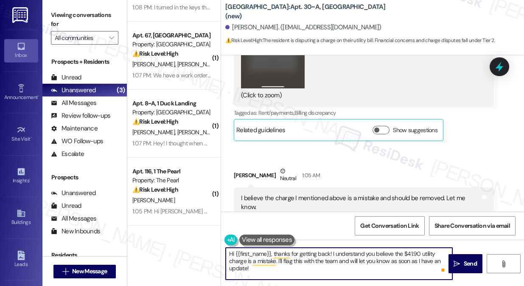
click at [319, 250] on textarea "Hi {{first_name}}, thanks for getting back! I understand you believe the $41.90…" at bounding box center [339, 263] width 227 height 32
drag, startPoint x: 333, startPoint y: 253, endPoint x: 420, endPoint y: 253, distance: 87.0
click at [420, 253] on textarea "Hi {{first_name}}, thanks for getting back! I understand you believe the $41.90…" at bounding box center [339, 263] width 227 height 32
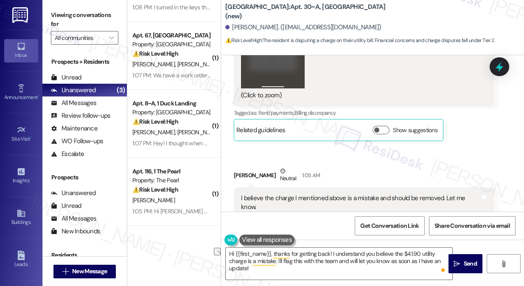
click at [61, 14] on label "Viewing conversations for" at bounding box center [84, 19] width 67 height 22
click at [288, 256] on textarea "Hi {{first_name}}, thanks for getting back! I understand you believe the $41.90…" at bounding box center [339, 263] width 227 height 32
drag, startPoint x: 49, startPoint y: 8, endPoint x: 61, endPoint y: 14, distance: 13.5
click at [50, 7] on div "Viewing conversations for All communities " at bounding box center [84, 26] width 84 height 53
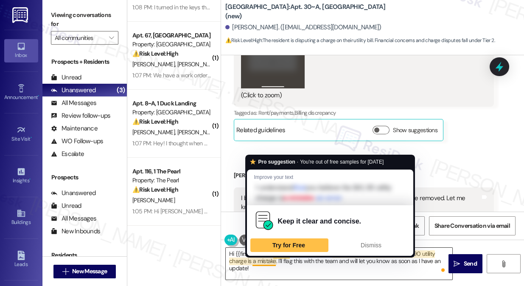
click at [314, 261] on textarea "Hi {{first_name}}, thanks for getting back! I understand you believe the $41.90…" at bounding box center [339, 263] width 227 height 32
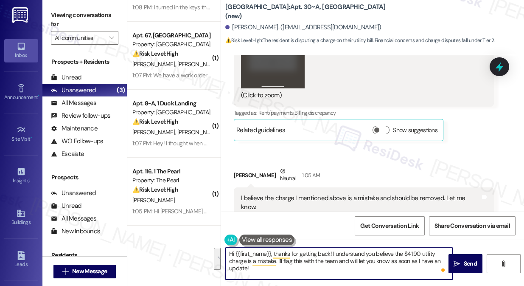
drag, startPoint x: 333, startPoint y: 253, endPoint x: 350, endPoint y: 270, distance: 23.4
click at [350, 270] on textarea "Hi {{first_name}}, thanks for getting back! I understand you believe the $41.90…" at bounding box center [339, 263] width 227 height 32
click at [309, 270] on textarea "Hi {{first_name}}, thanks for getting back! I understand you believe the $41.90…" at bounding box center [339, 263] width 227 height 32
drag, startPoint x: 299, startPoint y: 270, endPoint x: 334, endPoint y: 249, distance: 41.5
click at [334, 249] on textarea "Hi {{first_name}}, thanks for getting back! I understand you believe the $41.90…" at bounding box center [339, 263] width 227 height 32
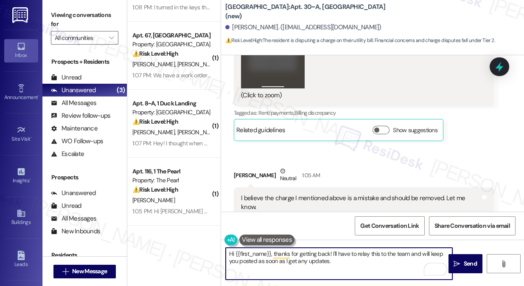
click at [364, 254] on textarea "Hi {{first_name}}, thanks for getting back! I'll have to relay this to the team…" at bounding box center [339, 263] width 227 height 32
click at [357, 265] on textarea "Hi {{first_name}}, thanks for getting back! I'll have to relay this to the team…" at bounding box center [339, 263] width 227 height 32
click at [355, 257] on textarea "Hi {{first_name}}, thanks for getting back! I'll have to relay this to the team…" at bounding box center [339, 263] width 227 height 32
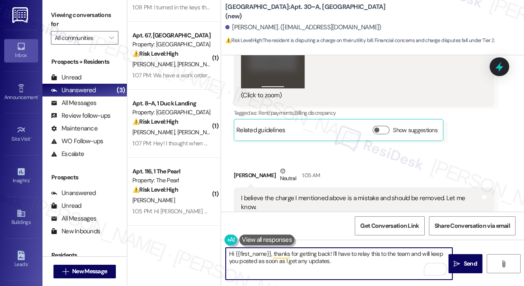
click at [355, 257] on textarea "Hi {{first_name}}, thanks for getting back! I'll have to relay this to the team…" at bounding box center [339, 263] width 227 height 32
click at [347, 260] on textarea "Hi {{first_name}}, thanks for getting back! I'll have to relay this to the team…" at bounding box center [339, 263] width 227 height 32
click at [334, 252] on textarea "Hi {{first_name}}, thanks for getting back! I'll have to relay this to the team…" at bounding box center [339, 263] width 227 height 32
click at [345, 260] on textarea "Hi {{first_name}}, thanks for getting back! I'll have to relay this to the team…" at bounding box center [339, 263] width 227 height 32
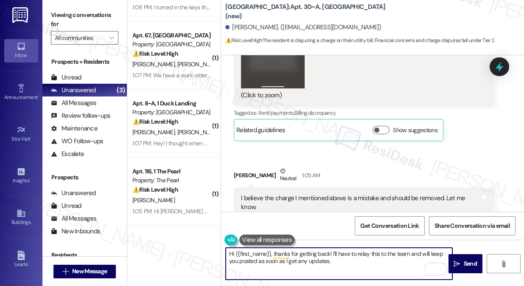
click at [345, 260] on textarea "Hi {{first_name}}, thanks for getting back! I'll have to relay this to the team…" at bounding box center [339, 263] width 227 height 32
click at [323, 264] on textarea "Hi {{first_name}}, thanks for getting back! I'll have to relay this to the team…" at bounding box center [339, 263] width 227 height 32
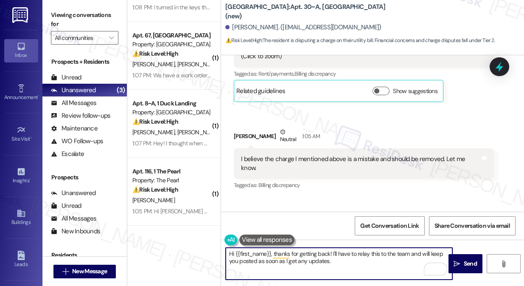
scroll to position [9229, 0]
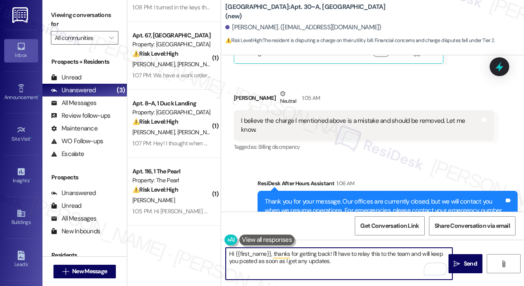
click at [327, 259] on textarea "Hi {{first_name}}, thanks for getting back! I'll have to relay this to the team…" at bounding box center [339, 263] width 227 height 32
drag, startPoint x: 327, startPoint y: 259, endPoint x: 337, endPoint y: 258, distance: 9.8
click at [327, 259] on textarea "Hi {{first_name}}, thanks for getting back! I'll have to relay this to the team…" at bounding box center [339, 263] width 227 height 32
click at [374, 258] on textarea "Hi {{first_name}}, thanks for getting back! I'll have to relay this to the team…" at bounding box center [339, 263] width 227 height 32
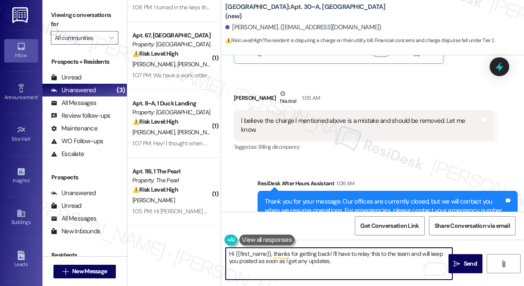
click at [368, 256] on textarea "Hi {{first_name}}, thanks for getting back! I'll have to relay this to the team…" at bounding box center [339, 263] width 227 height 32
click at [377, 262] on textarea "Hi {{first_name}}, thanks for getting back! I'll have to relay this to the team…" at bounding box center [339, 263] width 227 height 32
click at [341, 261] on textarea "Hi {{first_name}}, thanks for getting back! I'll have to relay this to the team…" at bounding box center [339, 263] width 227 height 32
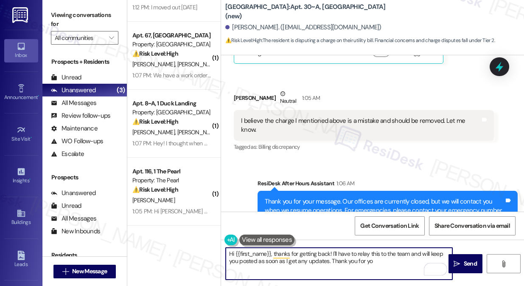
click at [329, 250] on textarea "Hi {{first_name}}, thanks for getting back! I'll have to relay this to the team…" at bounding box center [339, 263] width 227 height 32
click at [369, 262] on textarea "Hi {{first_name}}, thanks for getting back and sending the screenshot! I'll hav…" at bounding box center [339, 263] width 227 height 32
click at [428, 260] on textarea "Hi {{first_name}}, thanks for getting back and sending the screenshot! I'll hav…" at bounding box center [339, 263] width 227 height 32
type textarea "Hi {{first_name}}, thanks for getting back and sending the screenshot! I'll hav…"
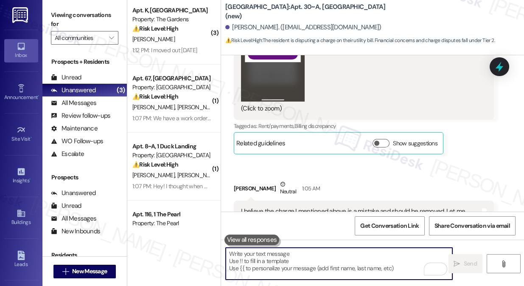
scroll to position [0, 0]
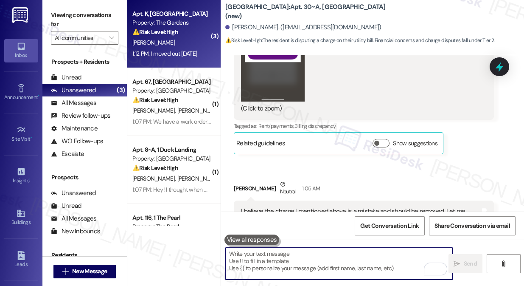
click at [171, 53] on div "1:12 PM: I moved out [DATE] 1:12 PM: I moved out [DATE]" at bounding box center [164, 54] width 65 height 8
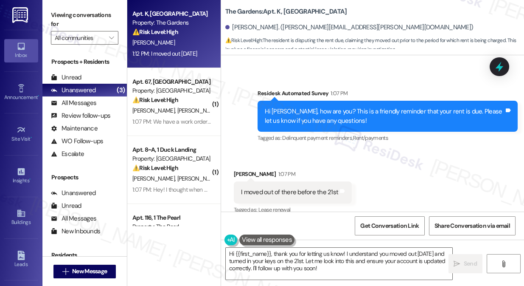
scroll to position [1167, 0]
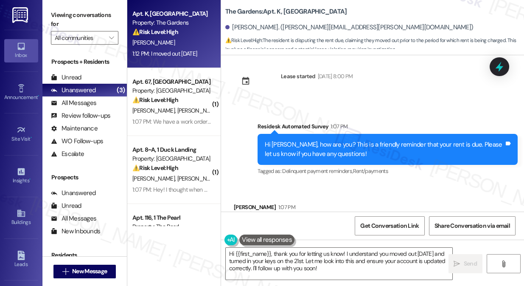
click at [303, 140] on div "Hi [PERSON_NAME], how are you? This is a friendly reminder that your rent is du…" at bounding box center [384, 149] width 239 height 18
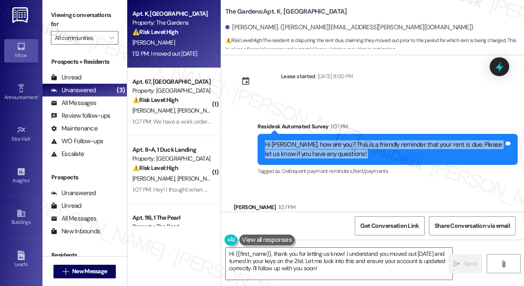
click at [303, 140] on div "Hi [PERSON_NAME], how are you? This is a friendly reminder that your rent is du…" at bounding box center [384, 149] width 239 height 18
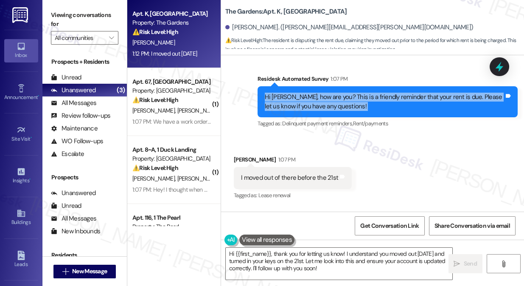
scroll to position [1244, 0]
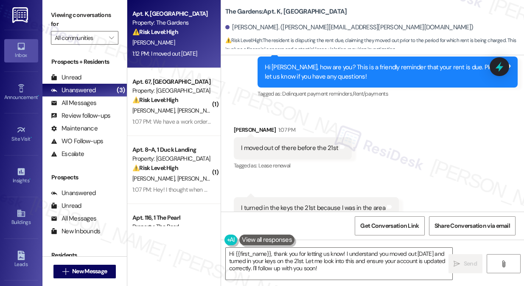
click at [261, 143] on div "I moved out of there before the 21st" at bounding box center [289, 147] width 97 height 9
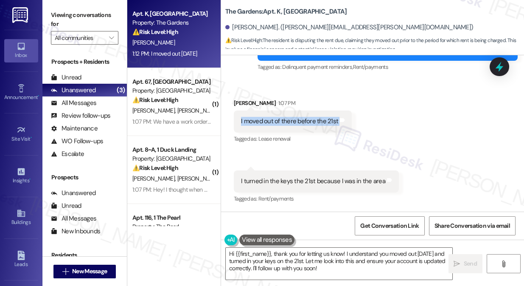
scroll to position [1283, 0]
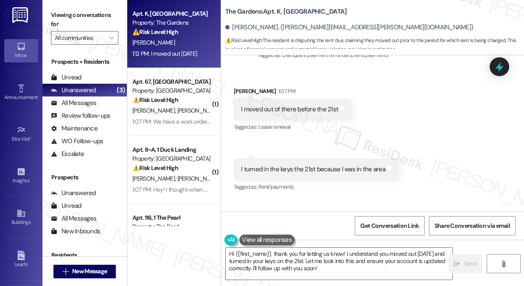
click at [286, 152] on div "Received via SMS 1:08 PM [PERSON_NAME] 1:08 PM I turned in the keys the 21st be…" at bounding box center [316, 175] width 178 height 47
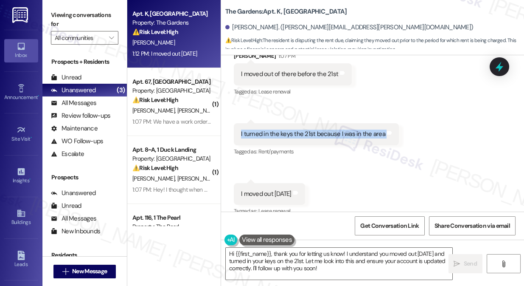
scroll to position [1322, 0]
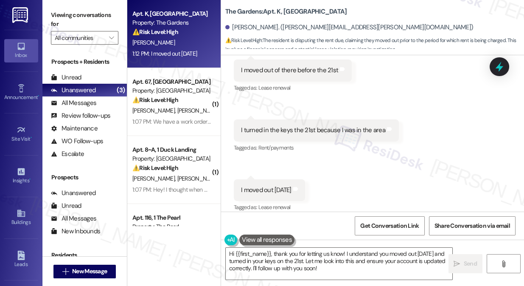
click at [270, 179] on div "I moved out [DATE] Tags and notes" at bounding box center [269, 190] width 71 height 22
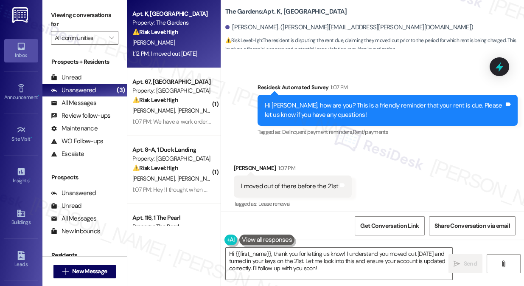
click at [329, 182] on div "I moved out of there before the 21st" at bounding box center [289, 186] width 97 height 9
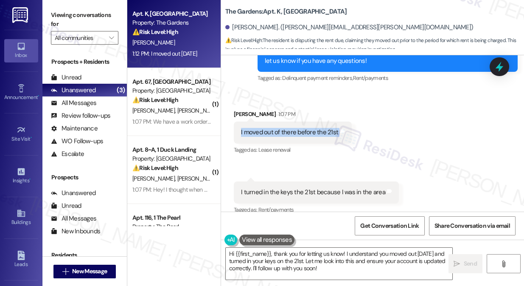
scroll to position [1322, 0]
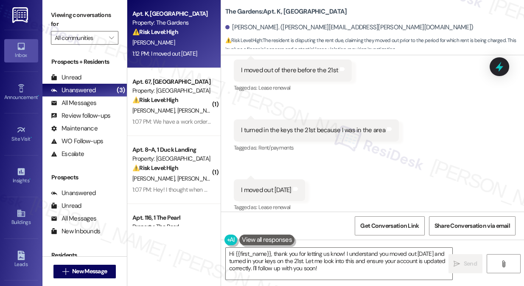
click at [286, 185] on div "I moved out [DATE]" at bounding box center [266, 189] width 51 height 9
click at [285, 185] on div "I moved out [DATE]" at bounding box center [266, 189] width 51 height 9
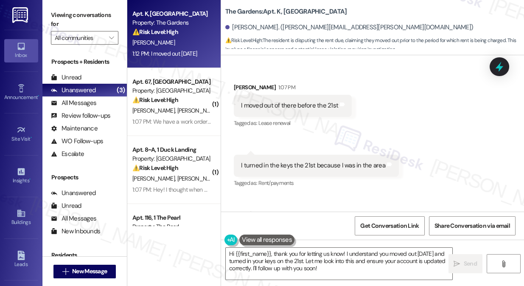
scroll to position [1244, 0]
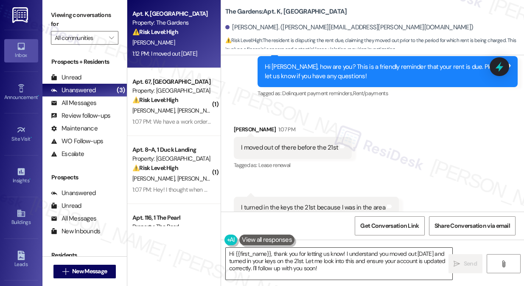
click at [305, 260] on textarea "Hi {{first_name}}, thank you for letting us know! I understand you moved out [D…" at bounding box center [339, 263] width 227 height 32
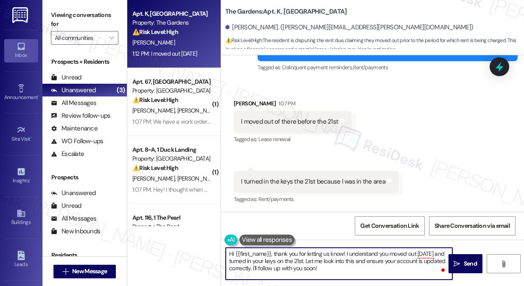
scroll to position [1283, 0]
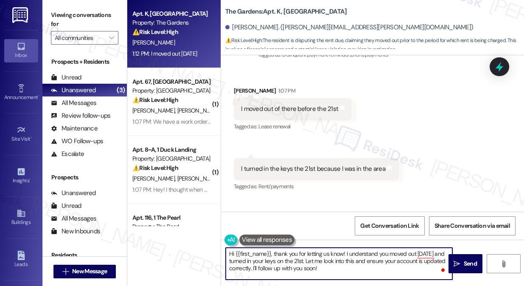
click at [311, 164] on div "I turned in the keys the 21st because I was in the area" at bounding box center [313, 168] width 144 height 9
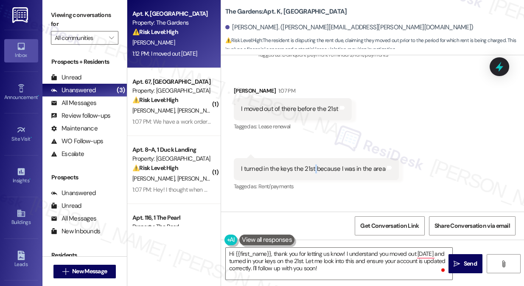
click at [311, 164] on div "I turned in the keys the 21st because I was in the area" at bounding box center [313, 168] width 144 height 9
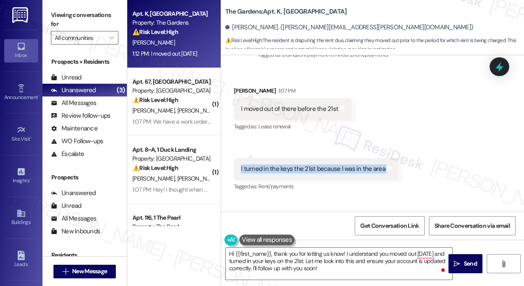
click at [311, 164] on div "I turned in the keys the 21st because I was in the area" at bounding box center [313, 168] width 144 height 9
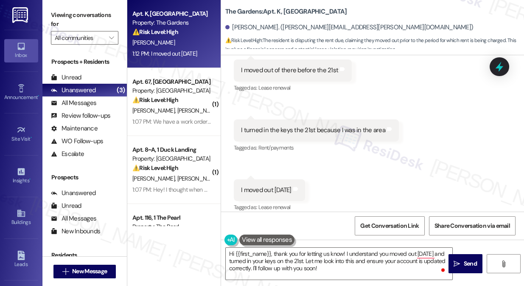
click at [273, 185] on div "I moved out [DATE]" at bounding box center [266, 189] width 51 height 9
click at [314, 260] on textarea "Hi {{first_name}}, thank you for letting us know! I understand you moved out [D…" at bounding box center [339, 263] width 227 height 32
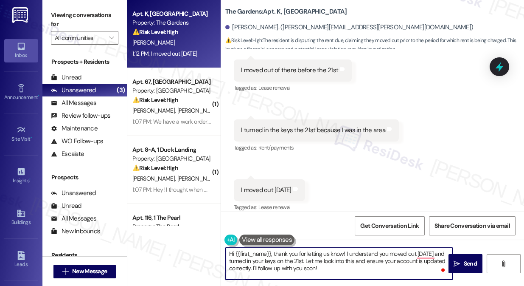
click at [314, 260] on textarea "Hi {{first_name}}, thank you for letting us know! I understand you moved out [D…" at bounding box center [339, 263] width 227 height 32
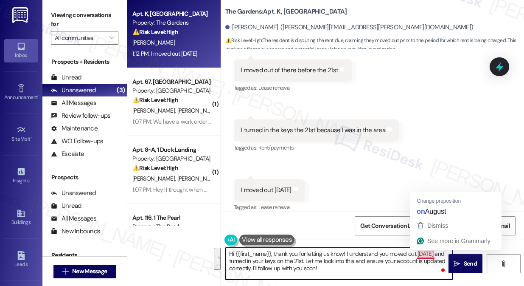
click at [419, 253] on textarea "Hi {{first_name}}, thank you for letting us know! I understand you moved out [D…" at bounding box center [339, 263] width 227 height 32
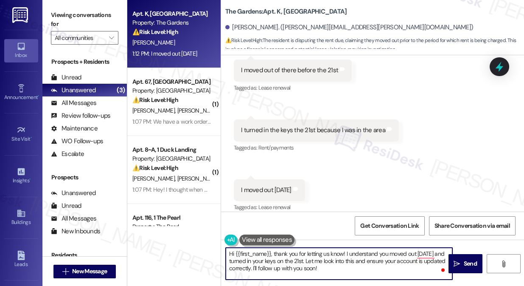
click at [388, 253] on textarea "Hi {{first_name}}, thank you for letting us know! I understand you moved out [D…" at bounding box center [339, 263] width 227 height 32
drag, startPoint x: 373, startPoint y: 267, endPoint x: 316, endPoint y: 263, distance: 57.4
click at [316, 263] on textarea "Hi {{first_name}}, thank you for letting us know! I understand you already move…" at bounding box center [339, 263] width 227 height 32
type textarea "Hi {{first_name}}, thank you for letting us know! I understand you already move…"
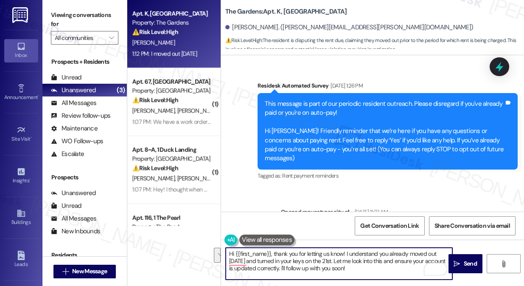
scroll to position [1322, 0]
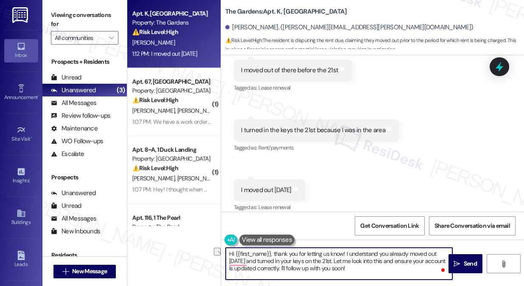
drag, startPoint x: 343, startPoint y: 260, endPoint x: 315, endPoint y: 261, distance: 28.5
click at [315, 261] on textarea "Hi {{first_name}}, thank you for letting us know! I understand you already move…" at bounding box center [339, 263] width 227 height 32
click at [248, 260] on textarea "Hi {{first_name}}, thank you for letting us know! I understand you already move…" at bounding box center [339, 263] width 227 height 32
click at [276, 263] on textarea "Hi {{first_name}}, thank you for letting us know! I understand you already move…" at bounding box center [339, 263] width 227 height 32
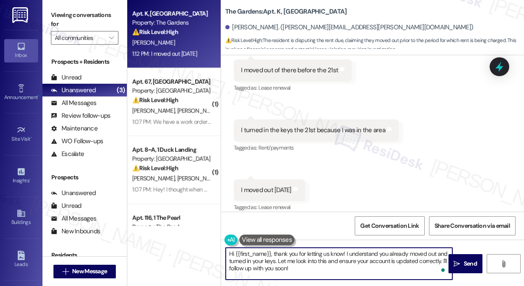
click at [313, 267] on textarea "Hi {{first_name}}, thank you for letting us know! I understand you already move…" at bounding box center [339, 263] width 227 height 32
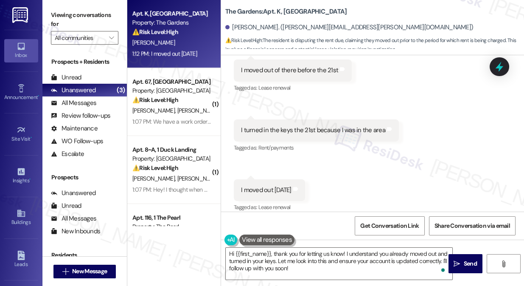
click at [55, 25] on label "Viewing conversations for" at bounding box center [84, 19] width 67 height 22
click at [291, 249] on textarea "Hi {{first_name}}, thank you for letting us know! I understand you already move…" at bounding box center [339, 263] width 227 height 32
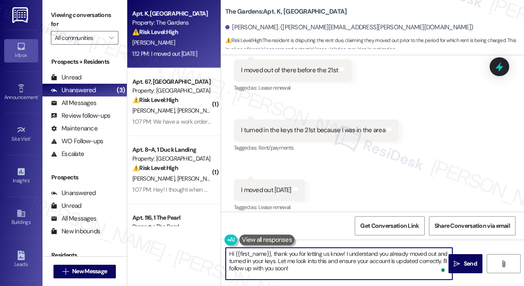
click at [291, 249] on textarea "Hi {{first_name}}, thank you for letting us know! I understand you already move…" at bounding box center [339, 263] width 227 height 32
click at [330, 261] on textarea "Hi {{first_name}}, thank you for letting us know! I understand you already move…" at bounding box center [339, 263] width 227 height 32
click at [295, 267] on textarea "Hi {{first_name}}, thank you for letting us know! I understand you already move…" at bounding box center [339, 263] width 227 height 32
drag, startPoint x: 278, startPoint y: 260, endPoint x: 301, endPoint y: 265, distance: 23.9
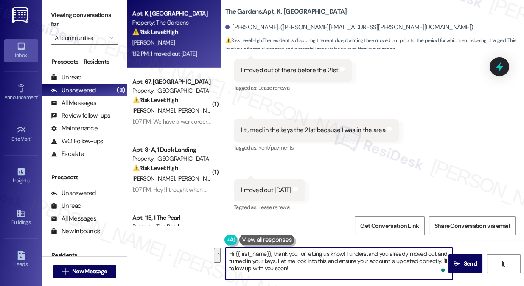
click at [301, 265] on textarea "Hi {{first_name}}, thank you for letting us know! I understand you already move…" at bounding box center [339, 263] width 227 height 32
click at [329, 261] on textarea "Hi {{first_name}}, thank you for letting us know! I understand you already move…" at bounding box center [339, 263] width 227 height 32
click at [277, 260] on textarea "Hi {{first_name}}, thank you for letting us know! I understand you already move…" at bounding box center [339, 263] width 227 height 32
type textarea "Hi {{first_name}}, thank you for letting us know! I understand you already move…"
click at [455, 266] on icon "" at bounding box center [457, 263] width 6 height 7
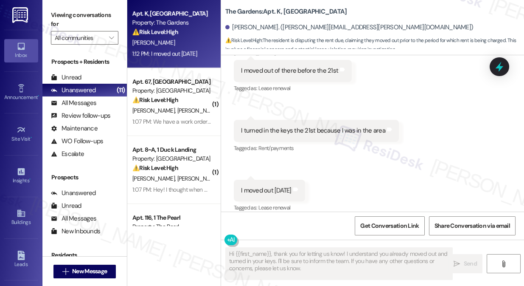
scroll to position [1399, 0]
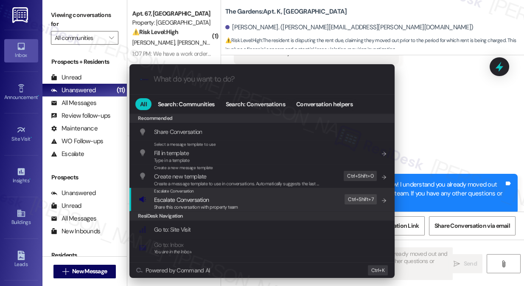
click at [248, 202] on div "Escalate Conversation Escalate Conversation Share this conversation with proper…" at bounding box center [263, 199] width 248 height 23
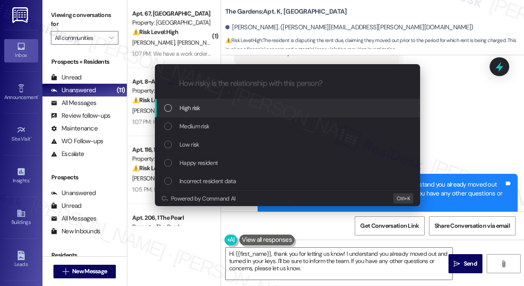
click at [213, 126] on div "Medium risk" at bounding box center [288, 125] width 248 height 9
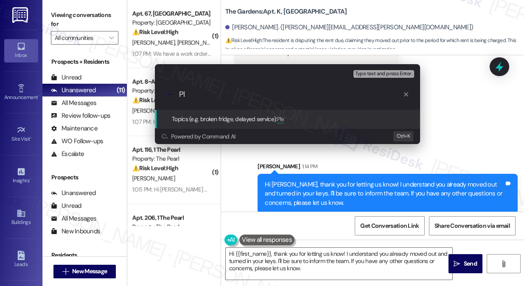
type input "P"
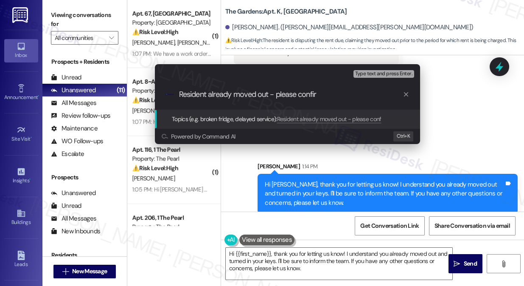
type input "Resident already moved out - please confirm"
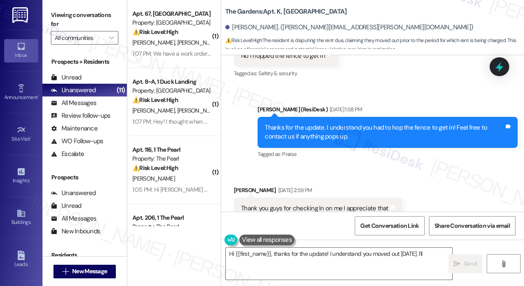
scroll to position [1321, 0]
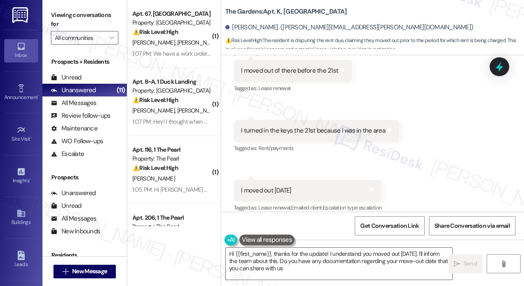
type textarea "Hi {{first_name}}, thanks for the update! I understand you moved out August 2nd…"
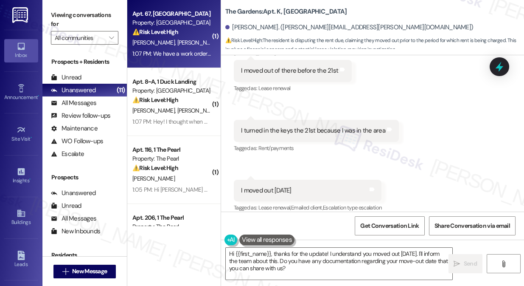
click at [177, 52] on div "1:07 PM: We have a work order that needs to be completed first 1:07 PM: We have…" at bounding box center [210, 54] width 157 height 8
type textarea "Hi {{first_name}}, thanks for the update! I understand you moved out August 2nd…"
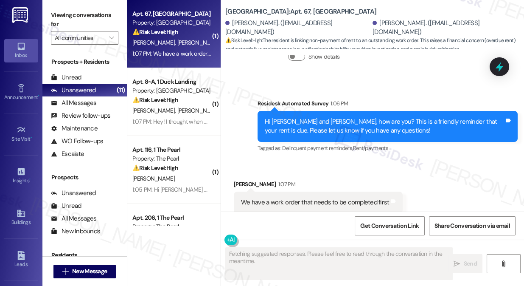
scroll to position [2755, 0]
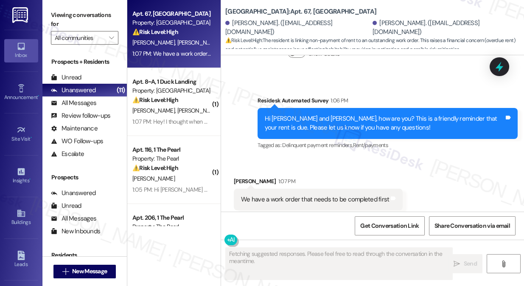
click at [312, 114] on div "Hi Marcus and Jourdyn, how are you? This is a friendly reminder that your rent …" at bounding box center [384, 123] width 239 height 18
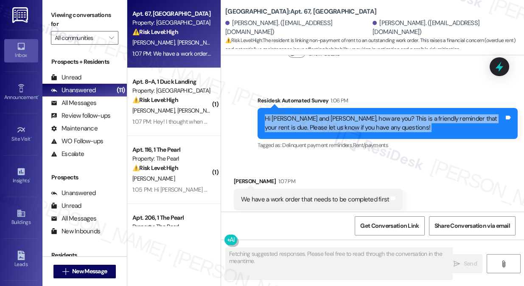
click at [312, 114] on div "Hi Marcus and Jourdyn, how are you? This is a friendly reminder that your rent …" at bounding box center [384, 123] width 239 height 18
click at [329, 114] on div "Hi Marcus and Jourdyn, how are you? This is a friendly reminder that your rent …" at bounding box center [384, 123] width 239 height 18
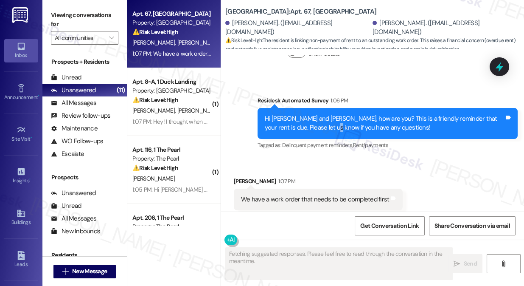
click at [329, 114] on div "Hi Marcus and Jourdyn, how are you? This is a friendly reminder that your rent …" at bounding box center [384, 123] width 239 height 18
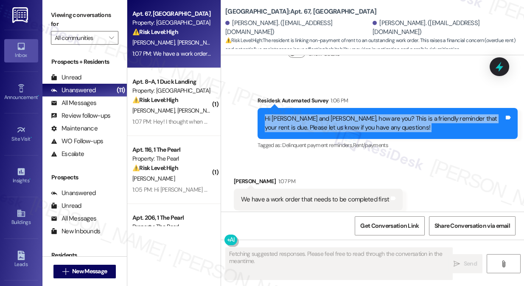
click at [329, 114] on div "Hi Marcus and Jourdyn, how are you? This is a friendly reminder that your rent …" at bounding box center [384, 123] width 239 height 18
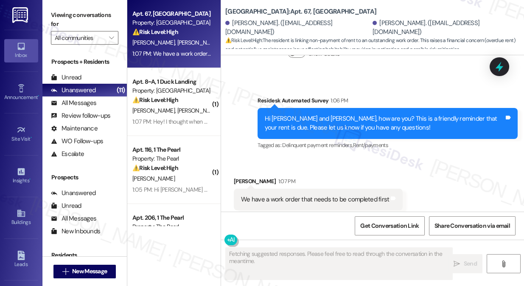
click at [329, 195] on div "We have a work order that needs to be completed first" at bounding box center [315, 199] width 148 height 9
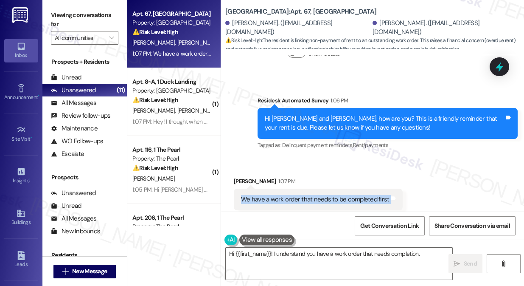
click at [329, 195] on div "We have a work order that needs to be completed first" at bounding box center [315, 199] width 148 height 9
type textarea "Hi {{first_name}}! I understand you have a work order that needs completion. I'…"
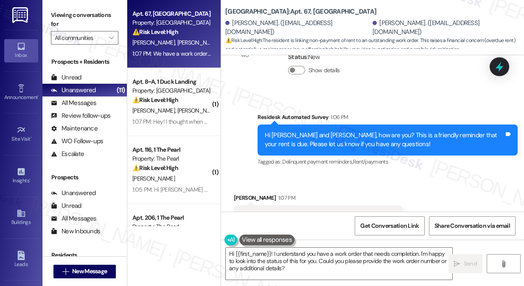
scroll to position [2756, 0]
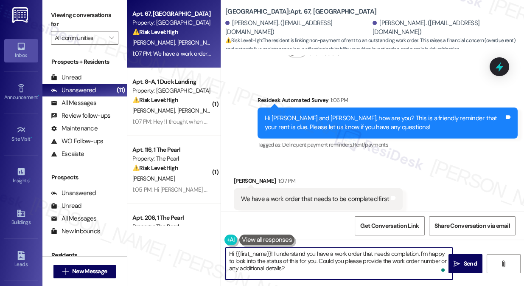
drag, startPoint x: 314, startPoint y: 269, endPoint x: 317, endPoint y: 261, distance: 8.8
click at [317, 261] on textarea "Hi {{first_name}}! I understand you have a work order that needs completion. I'…" at bounding box center [339, 263] width 227 height 32
click at [370, 157] on div "Received via SMS Marcus Pogue 1:07 PM We have a work order that needs to be com…" at bounding box center [372, 193] width 303 height 72
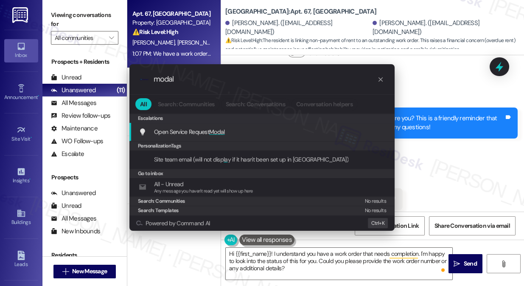
type input "modal"
click at [218, 129] on span "Modal" at bounding box center [217, 132] width 16 height 8
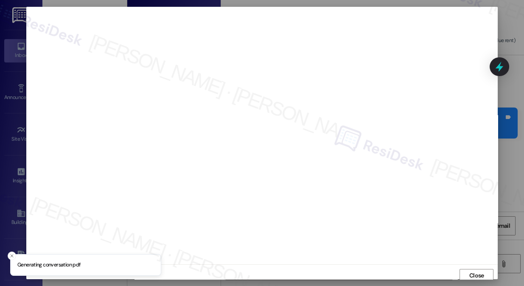
scroll to position [3, 0]
click at [473, 270] on span "Close" at bounding box center [476, 272] width 15 height 9
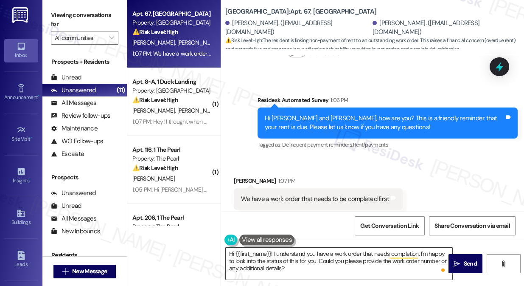
click at [279, 253] on textarea "Hi {{first_name}}! I understand you have a work order that needs completion. I'…" at bounding box center [339, 263] width 227 height 32
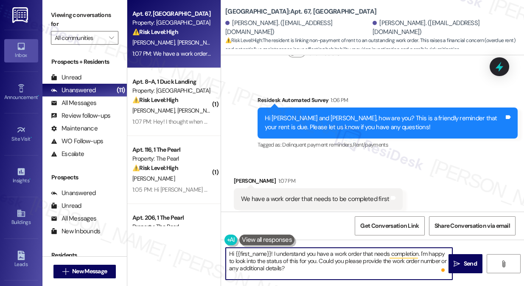
click at [279, 253] on textarea "Hi {{first_name}}! I understand you have a work order that needs completion. I'…" at bounding box center [339, 263] width 227 height 32
click at [412, 261] on textarea "Hi {{first_name}}! I understand you have a work order that needs completion. I'…" at bounding box center [339, 263] width 227 height 32
click at [418, 253] on textarea "Hi {{first_name}}! I understand you have a work order that needs completion. I'…" at bounding box center [339, 263] width 227 height 32
drag, startPoint x: 311, startPoint y: 270, endPoint x: 323, endPoint y: 255, distance: 19.4
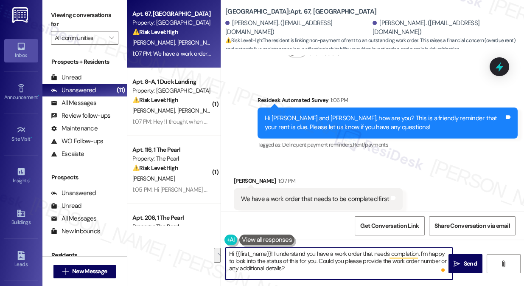
click at [320, 258] on textarea "Hi {{first_name}}! I understand you have a work order that needs completion. I'…" at bounding box center [339, 263] width 227 height 32
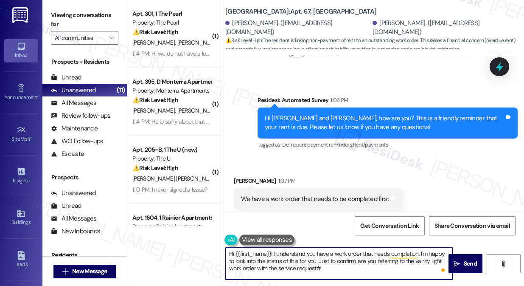
paste textarea "8478783"
click at [239, 176] on div "Marcus Pogue 1:07 PM" at bounding box center [318, 182] width 169 height 12
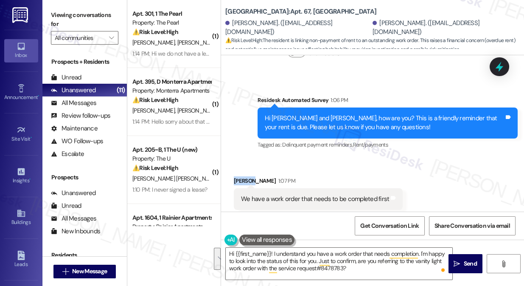
click at [239, 176] on div "Marcus Pogue 1:07 PM" at bounding box center [318, 182] width 169 height 12
copy div "Marcus"
drag, startPoint x: 246, startPoint y: 254, endPoint x: 239, endPoint y: 253, distance: 7.2
click at [246, 254] on textarea "Hi {{first_name}}! I understand you have a work order that needs completion. I'…" at bounding box center [339, 263] width 227 height 32
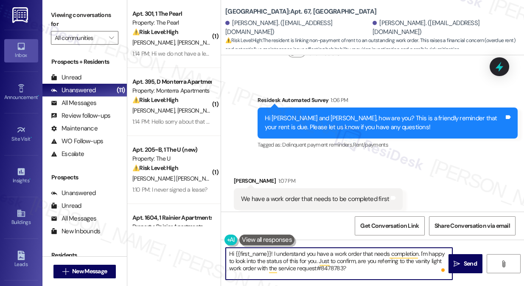
drag, startPoint x: 235, startPoint y: 253, endPoint x: 269, endPoint y: 252, distance: 34.0
click at [271, 252] on textarea "Hi {{first_name}}! I understand you have a work order that needs completion. I'…" at bounding box center [339, 263] width 227 height 32
paste textarea "Marcus"
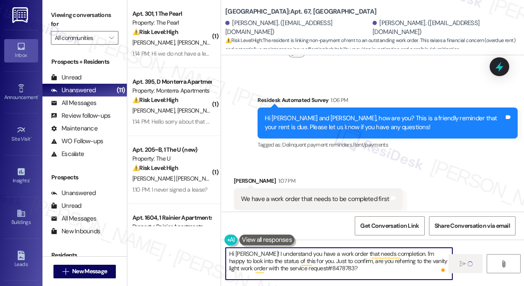
type textarea "Hi Marcus! I understand you have a work order that needs completion. I'm happy …"
